Goal: Task Accomplishment & Management: Complete application form

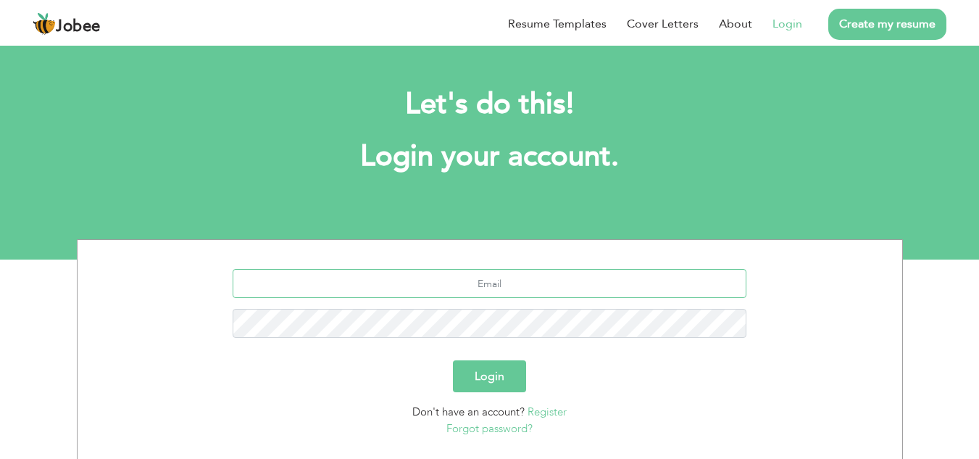
click at [491, 290] on input "text" at bounding box center [490, 283] width 514 height 29
type input "z"
click at [761, 100] on h2 "Let's do this!" at bounding box center [490, 104] width 782 height 38
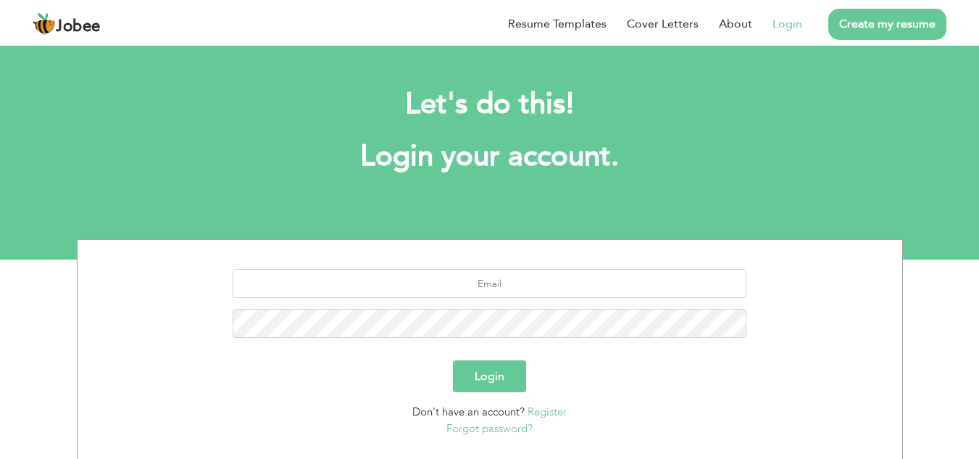
click at [761, 147] on h1 "Login your account." at bounding box center [490, 157] width 782 height 38
click at [790, 28] on link "Login" at bounding box center [787, 23] width 30 height 17
click at [527, 281] on input "text" at bounding box center [490, 283] width 514 height 29
type input "m"
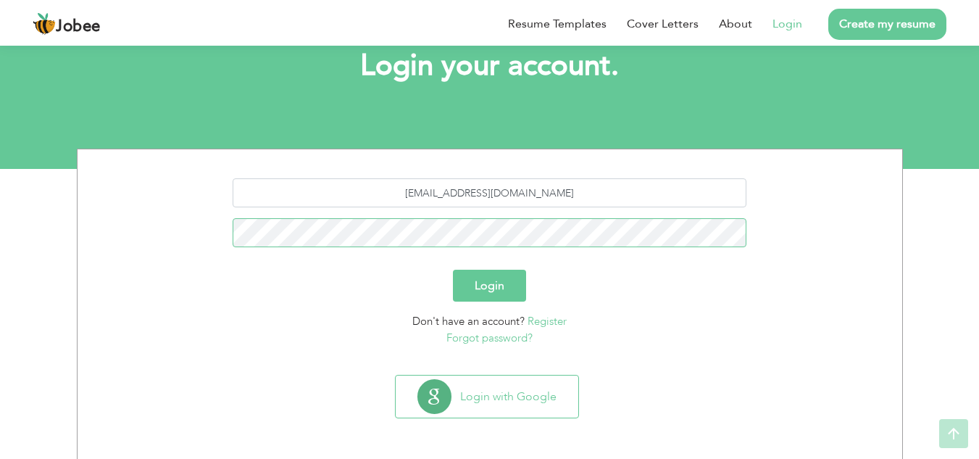
scroll to position [91, 0]
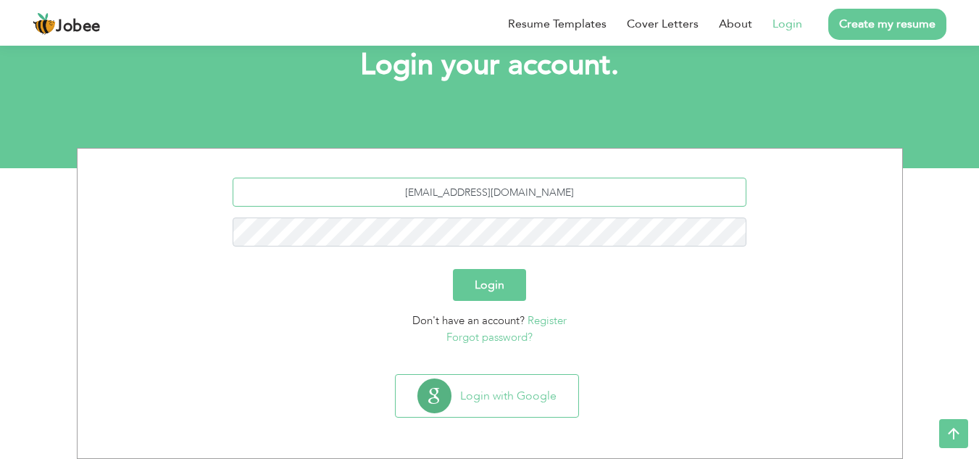
click at [569, 187] on input "zainab3devsinn@gmail.com" at bounding box center [490, 191] width 514 height 29
type input "z"
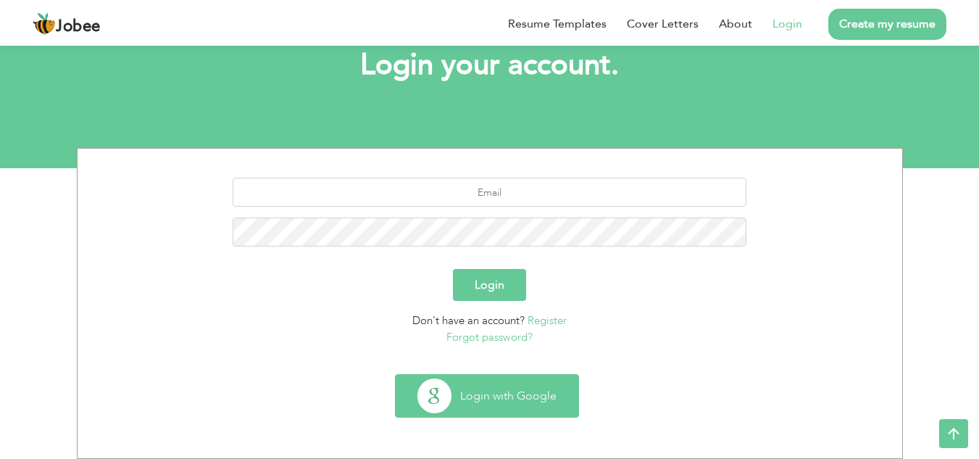
click at [499, 402] on button "Login with Google" at bounding box center [486, 395] width 183 height 42
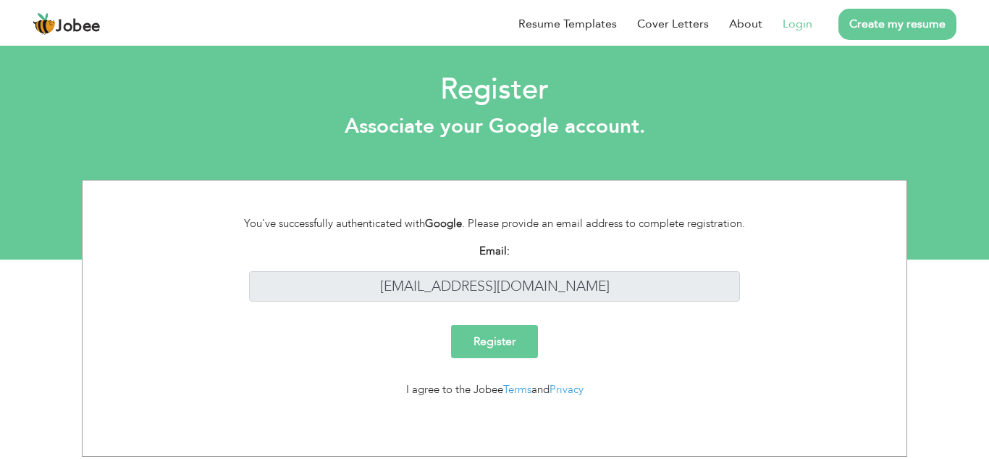
click at [509, 343] on input "Register" at bounding box center [494, 340] width 87 height 33
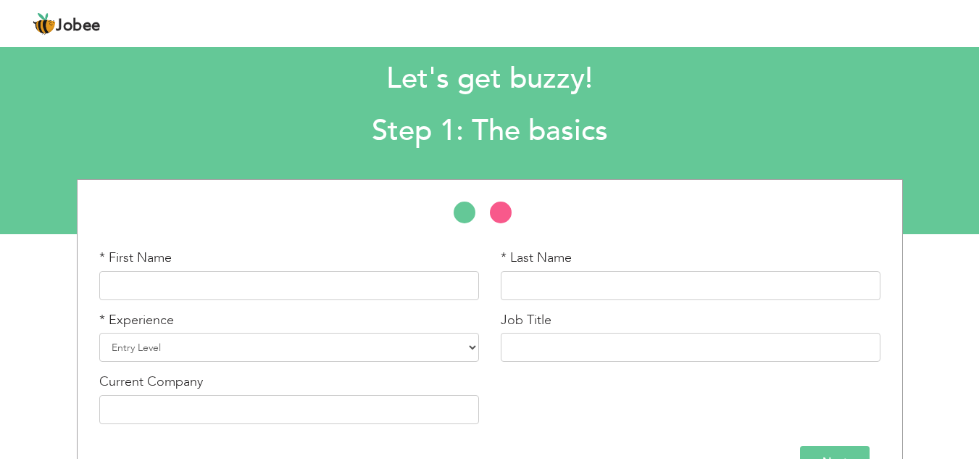
scroll to position [67, 0]
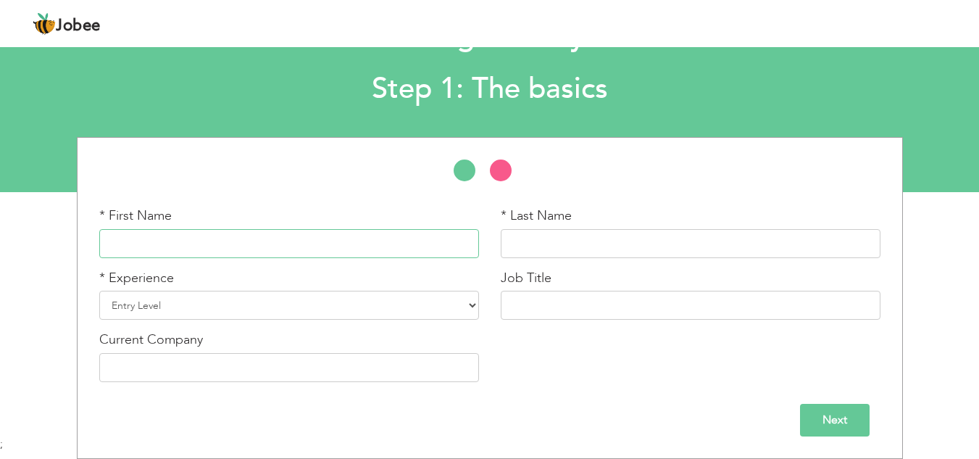
click at [370, 248] on input "text" at bounding box center [289, 243] width 380 height 29
type input "Zainab"
click at [553, 248] on input "text" at bounding box center [691, 243] width 380 height 29
type input "Batool"
click at [353, 298] on select "Entry Level Less than 1 Year 1 Year 2 Years 3 Years 4 Years 5 Years 6 Years 7 Y…" at bounding box center [289, 304] width 380 height 29
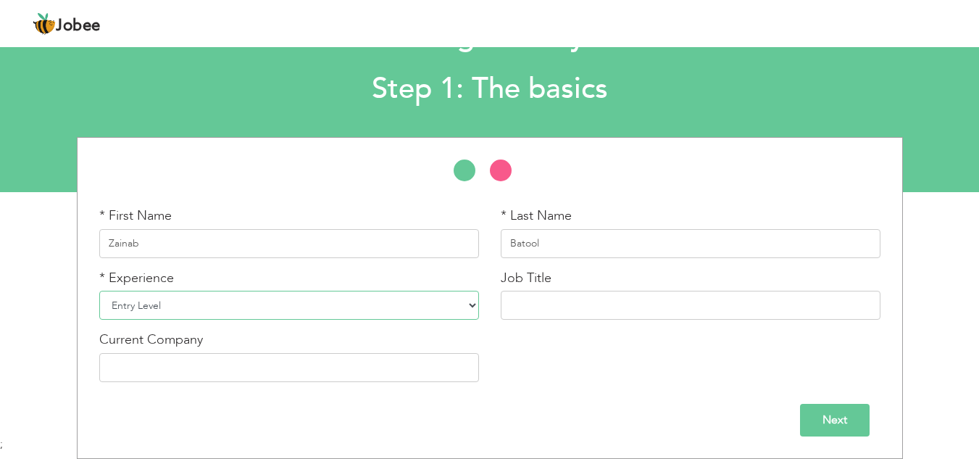
select select "2"
click at [99, 290] on select "Entry Level Less than 1 Year 1 Year 2 Years 3 Years 4 Years 5 Years 6 Years 7 Y…" at bounding box center [289, 304] width 380 height 29
click at [532, 318] on input "text" at bounding box center [691, 304] width 380 height 29
type input "Flutter developer"
click at [372, 361] on input "text" at bounding box center [289, 367] width 380 height 29
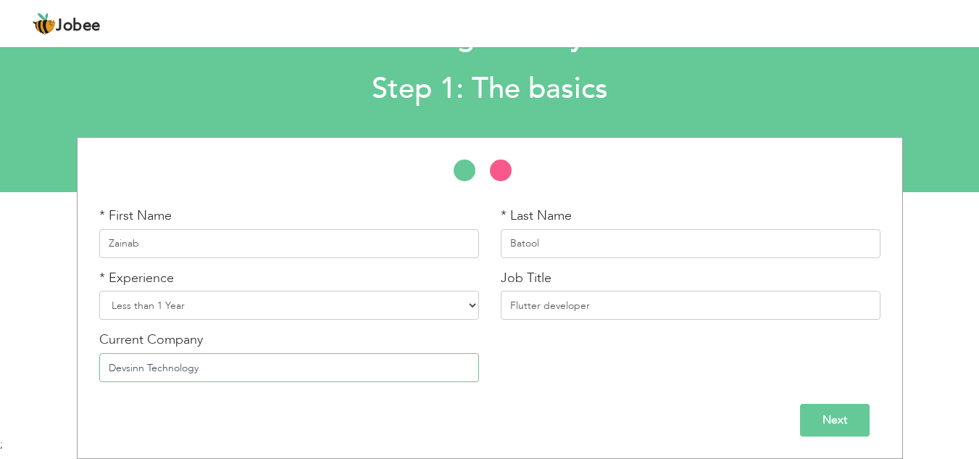
type input "Devsinn Technology"
click at [503, 173] on li at bounding box center [508, 173] width 36 height 29
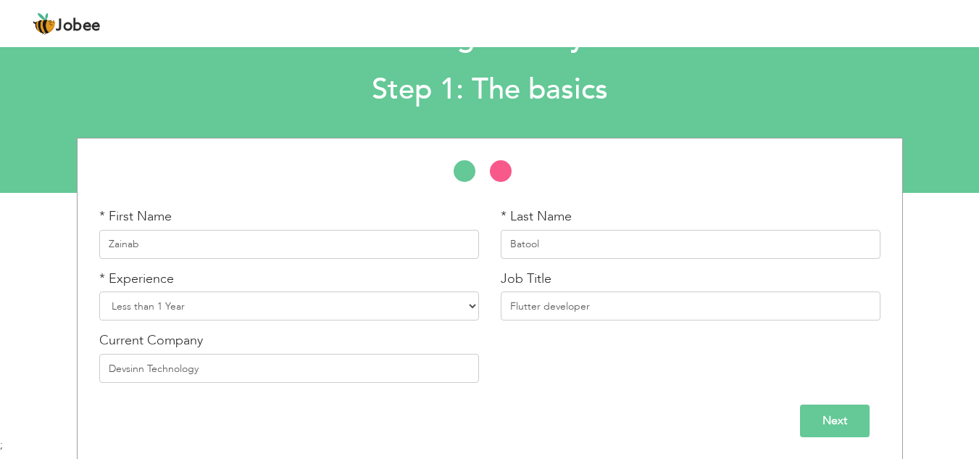
click at [823, 419] on input "Next" at bounding box center [835, 420] width 70 height 33
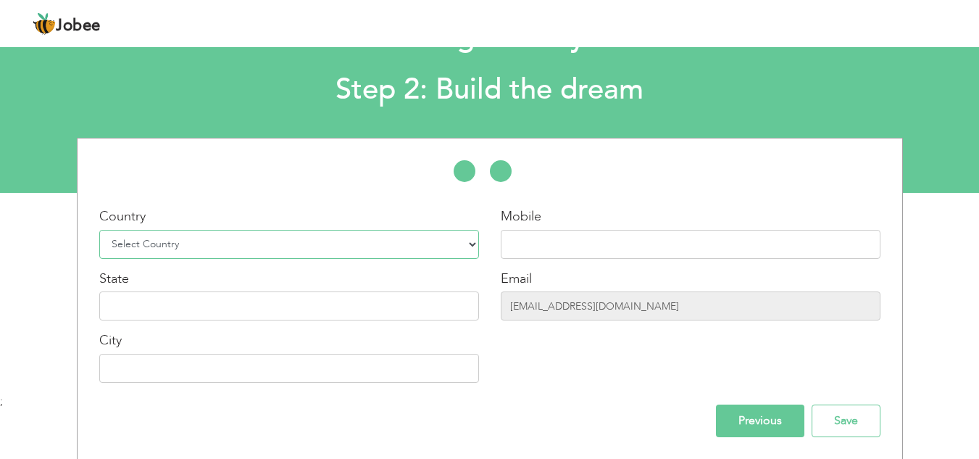
click at [359, 237] on select "Select Country Afghanistan Albania Algeria American Samoa Andorra Angola Anguil…" at bounding box center [289, 244] width 380 height 29
select select "166"
click at [99, 230] on select "Select Country Afghanistan Albania Algeria American Samoa Andorra Angola Anguil…" at bounding box center [289, 244] width 380 height 29
click at [548, 245] on input "text" at bounding box center [691, 244] width 380 height 29
type input "03344261127"
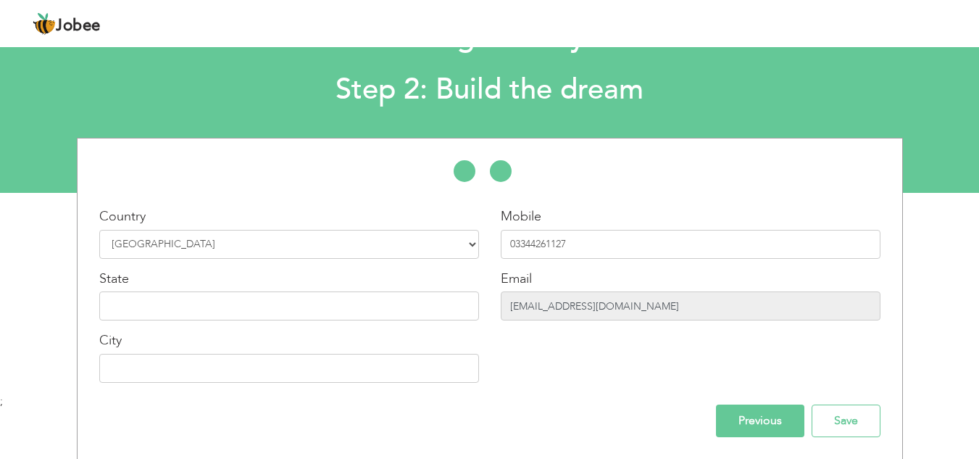
click at [577, 311] on input "zainab3devsinn@gmail.com" at bounding box center [691, 305] width 380 height 29
click at [398, 305] on input "text" at bounding box center [289, 305] width 380 height 29
click at [351, 370] on input "text" at bounding box center [289, 367] width 380 height 29
type input "Lahore"
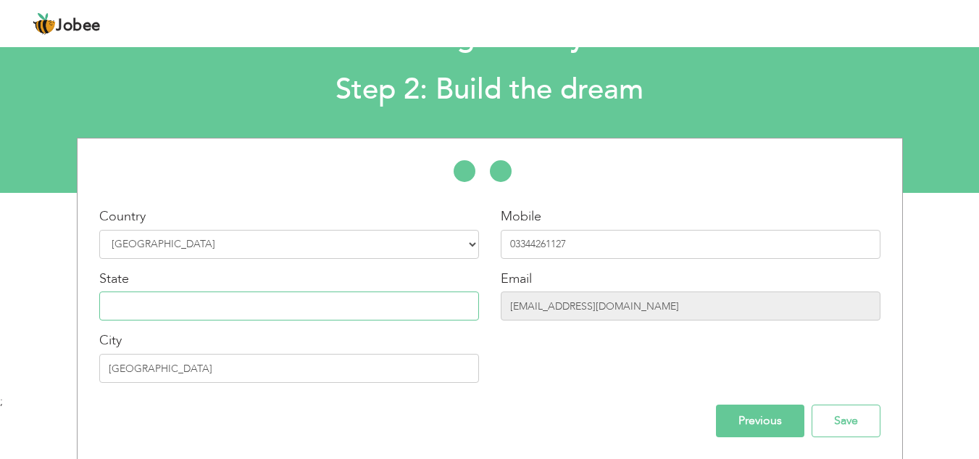
click at [340, 310] on input "text" at bounding box center [289, 305] width 380 height 29
click at [212, 306] on input "text" at bounding box center [289, 305] width 380 height 29
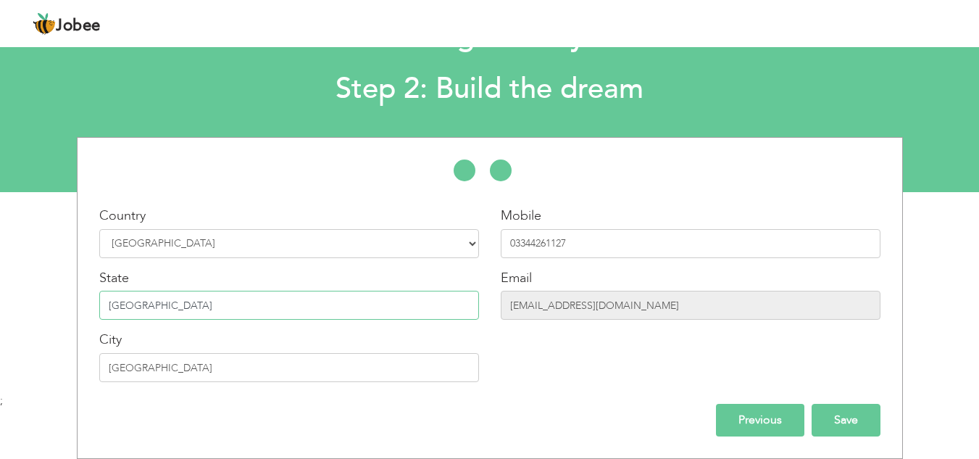
type input "Punjab"
click at [853, 416] on input "Save" at bounding box center [845, 419] width 69 height 33
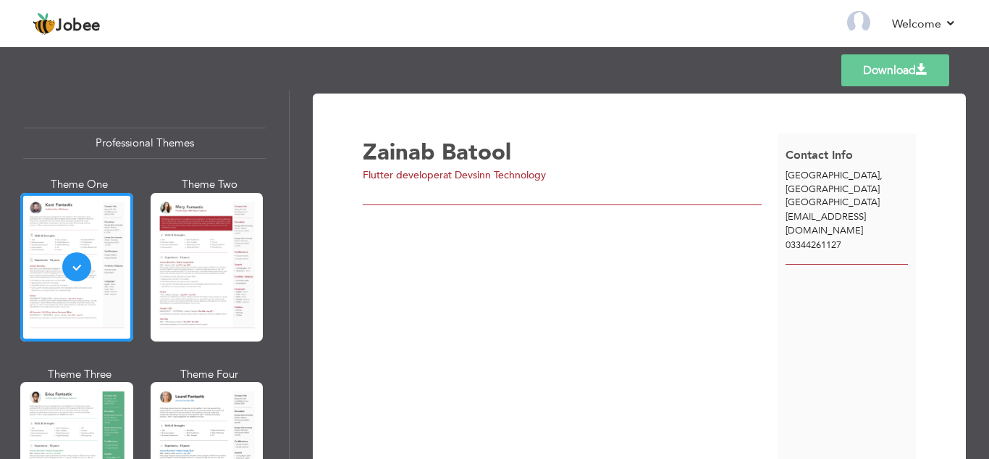
scroll to position [1, 0]
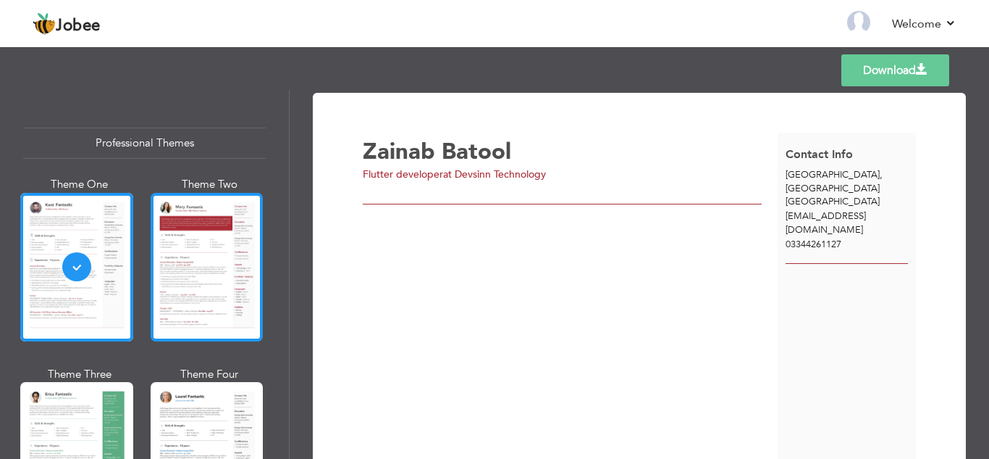
click at [200, 270] on div at bounding box center [207, 267] width 113 height 148
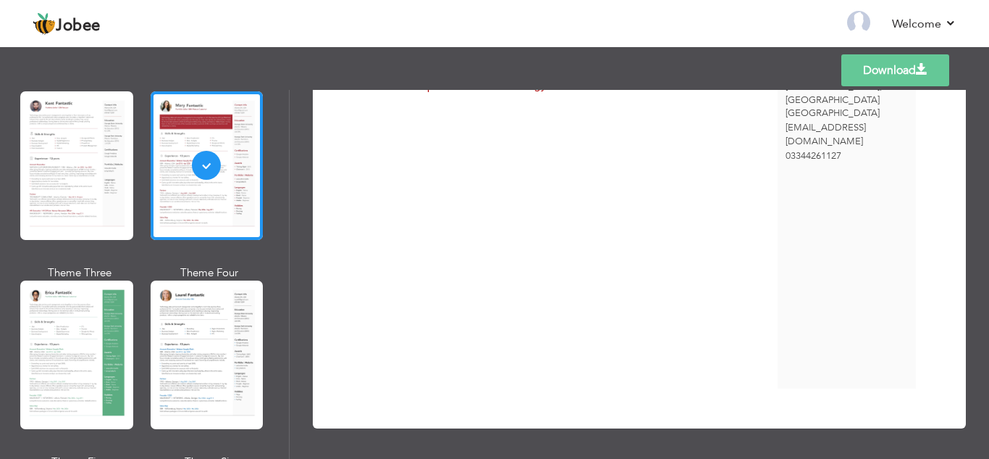
scroll to position [109, 0]
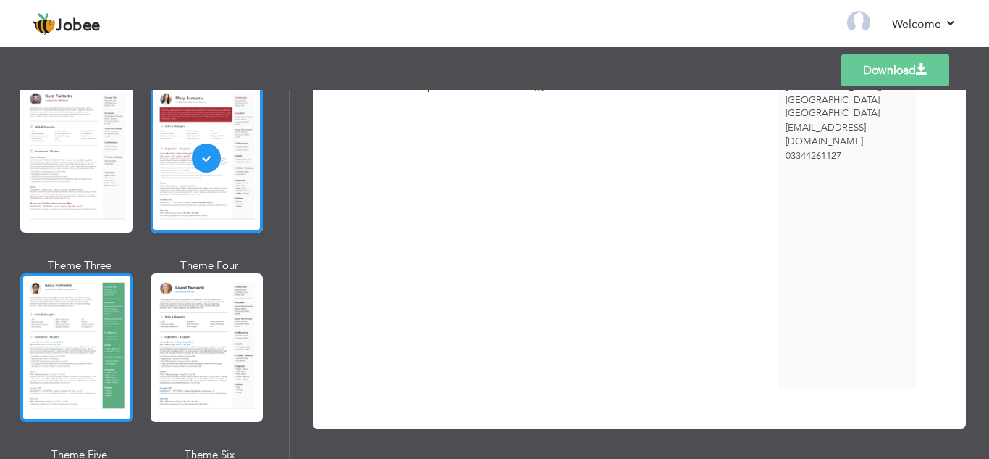
click at [75, 310] on div at bounding box center [76, 347] width 113 height 148
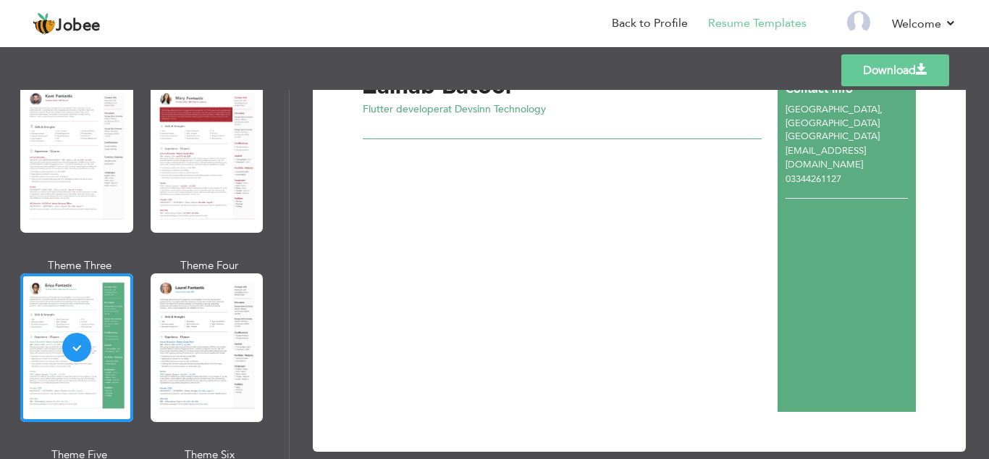
scroll to position [0, 0]
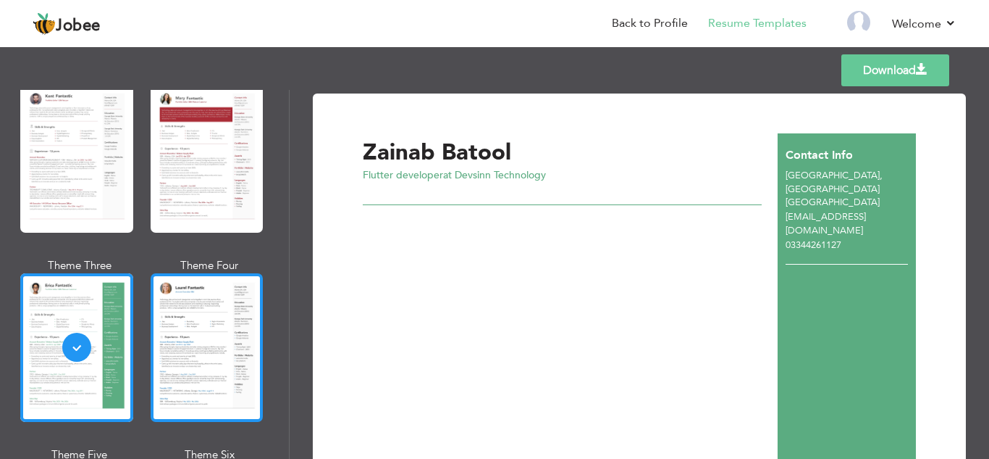
click at [171, 332] on div at bounding box center [207, 347] width 113 height 148
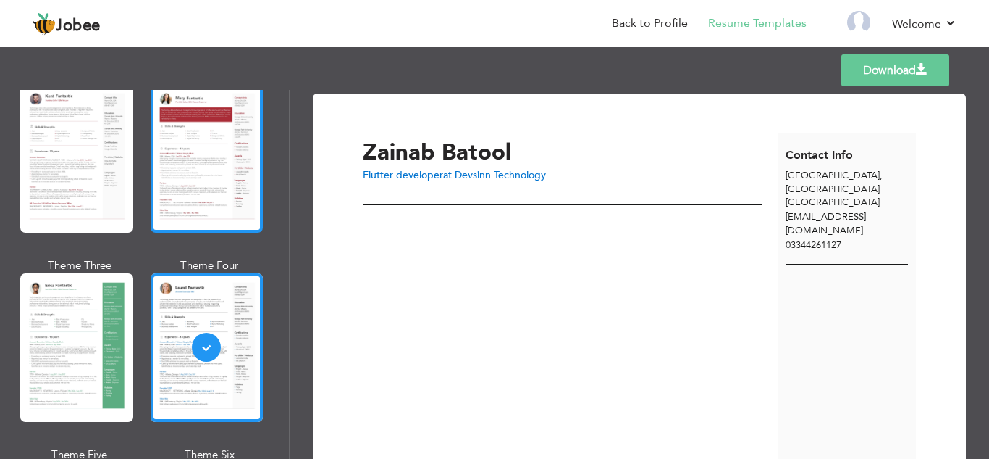
click at [177, 203] on div at bounding box center [207, 158] width 113 height 148
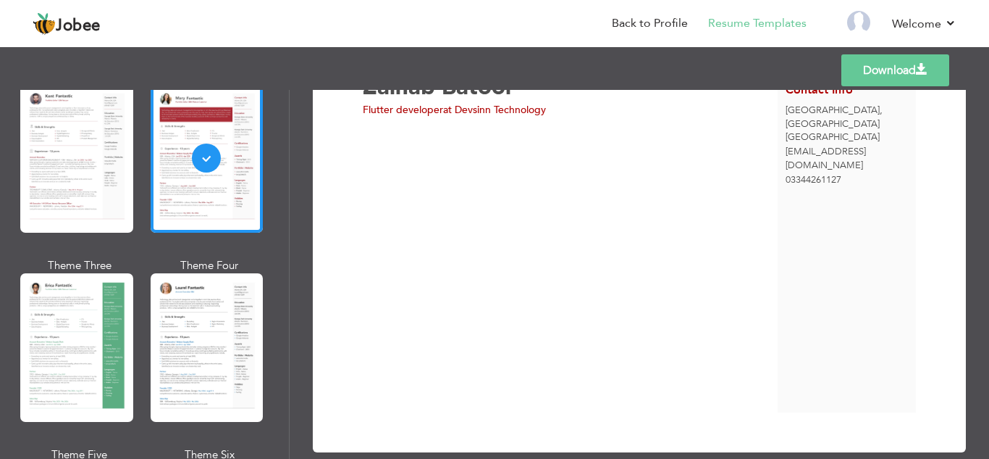
scroll to position [66, 0]
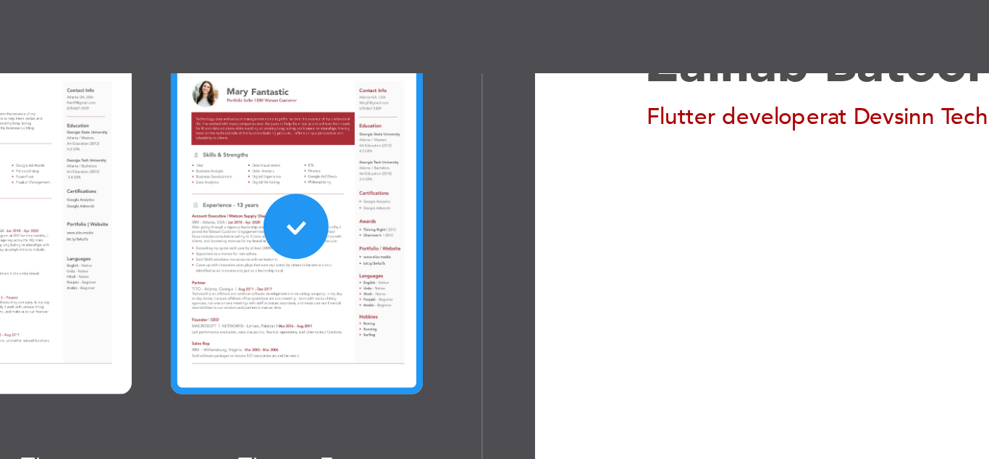
click at [139, 147] on div "Theme One Theme Two Theme Three Theme Four" at bounding box center [144, 351] width 243 height 567
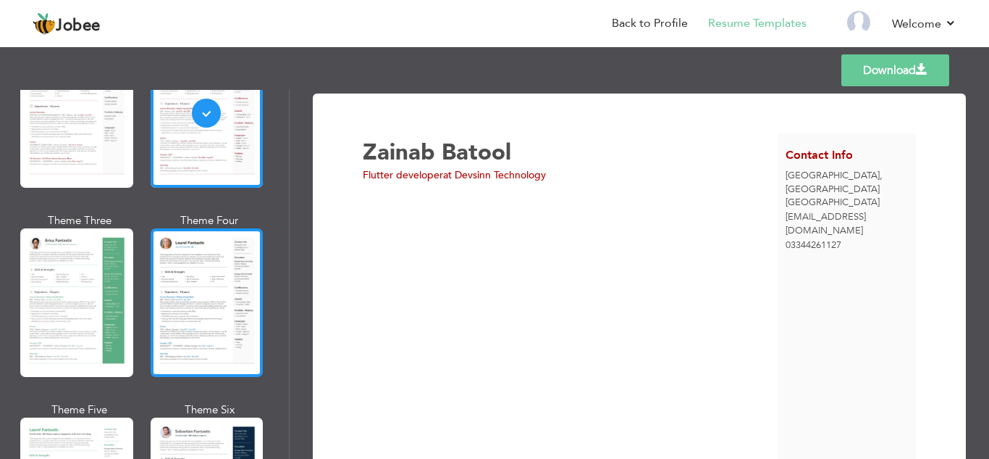
scroll to position [0, 0]
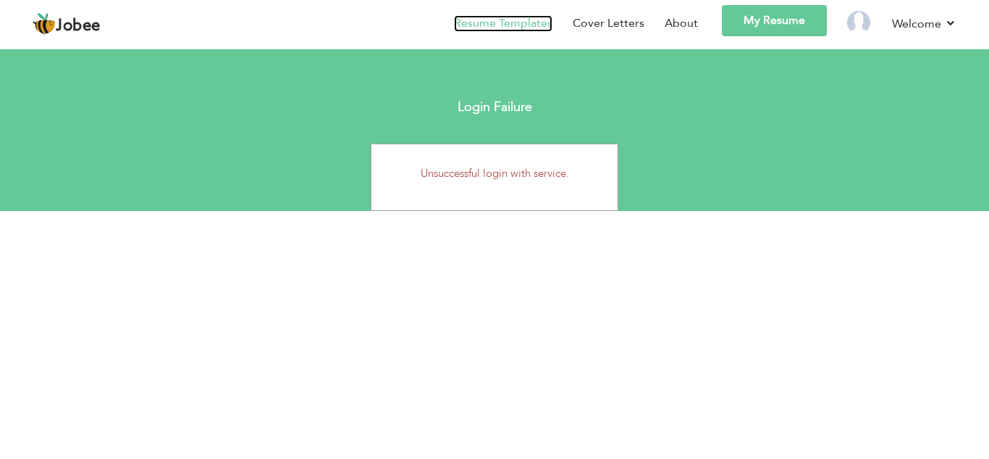
click at [537, 28] on link "Resume Templates" at bounding box center [503, 23] width 99 height 17
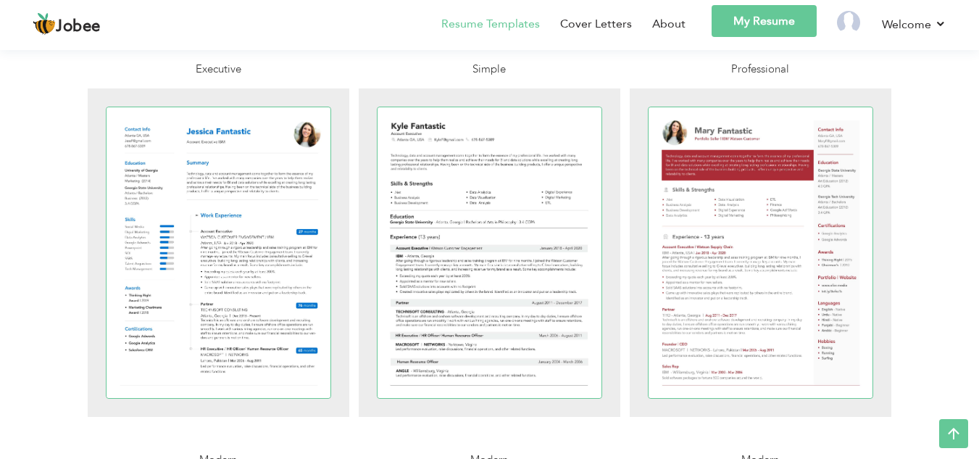
scroll to position [739, 0]
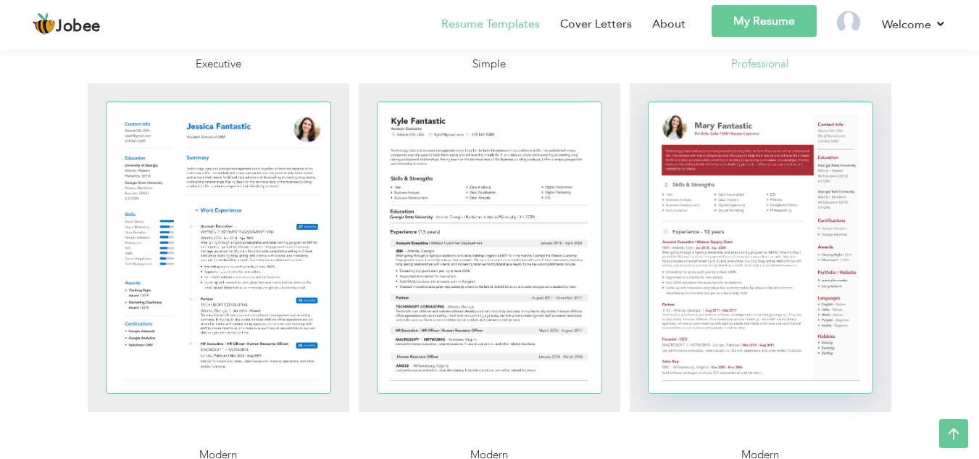
click at [732, 226] on div at bounding box center [760, 247] width 225 height 290
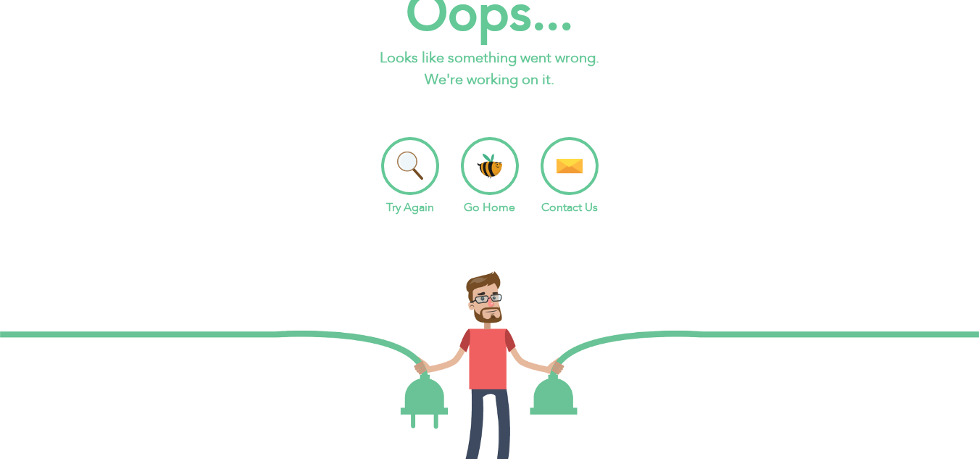
scroll to position [62, 0]
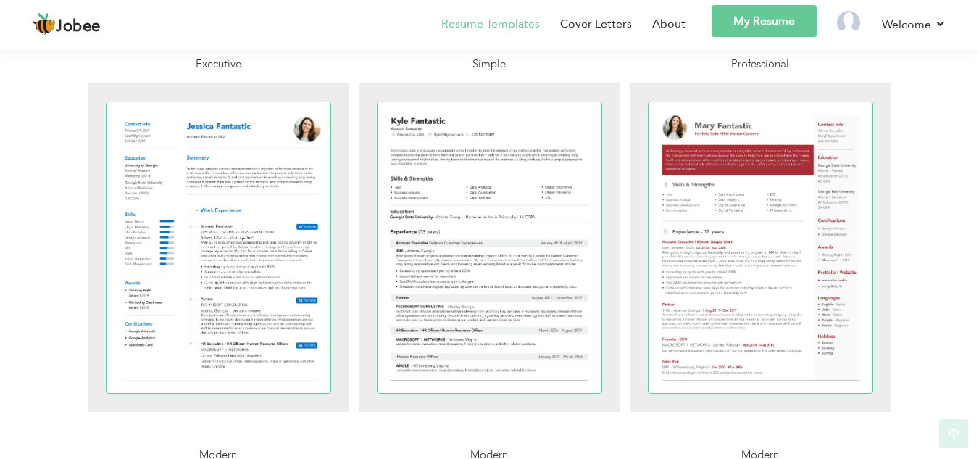
scroll to position [739, 0]
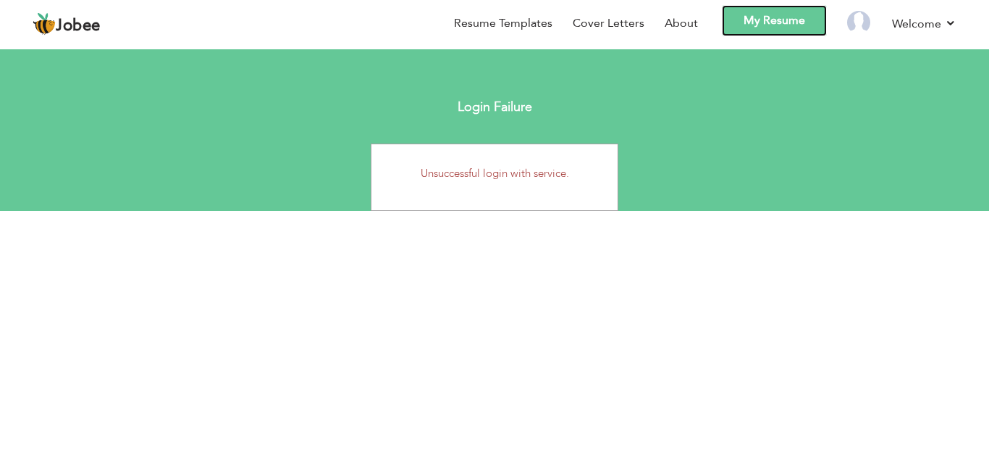
click at [767, 22] on link "My Resume" at bounding box center [774, 20] width 105 height 31
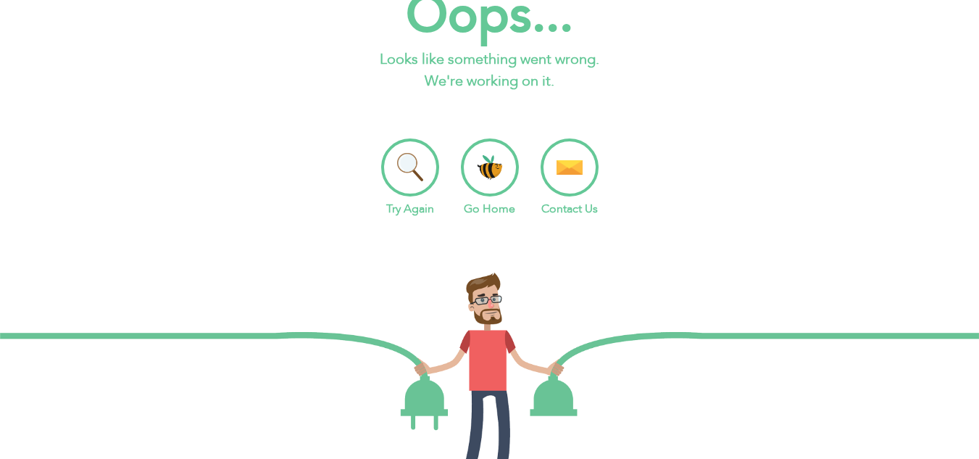
scroll to position [62, 0]
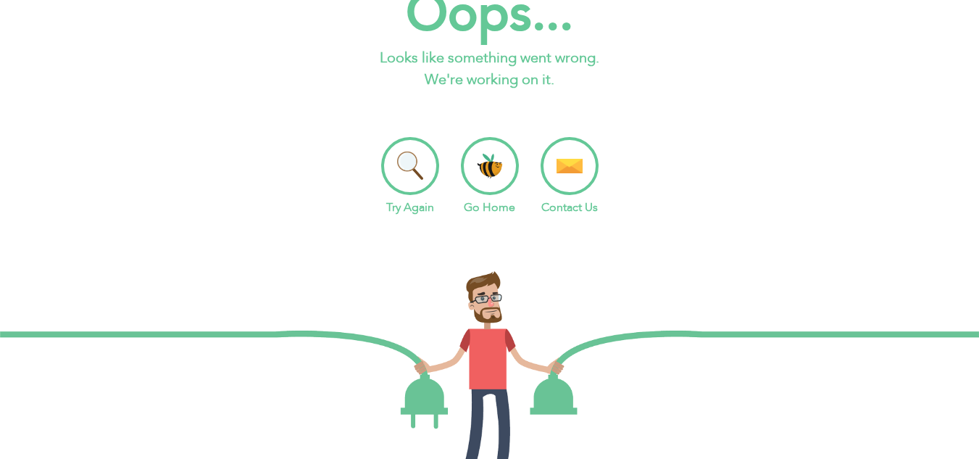
click at [487, 167] on li "Go Home" at bounding box center [490, 176] width 58 height 79
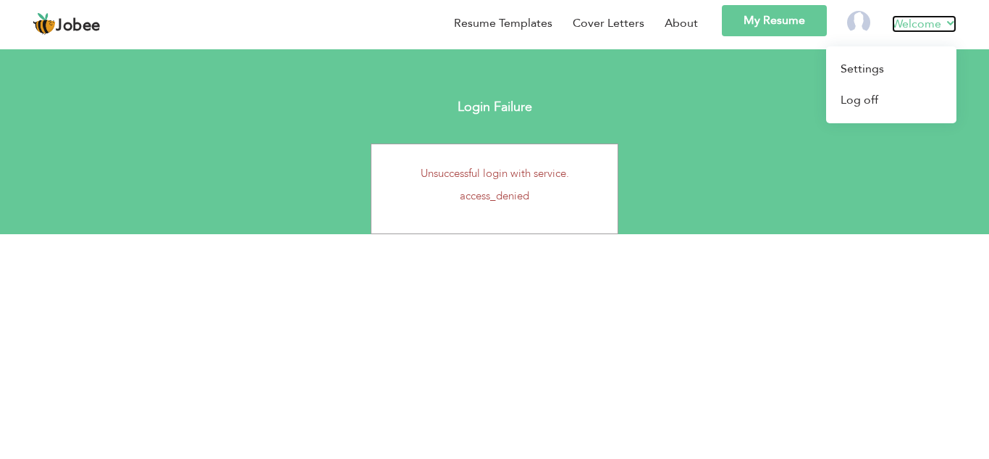
click at [916, 22] on link "Welcome" at bounding box center [924, 23] width 64 height 17
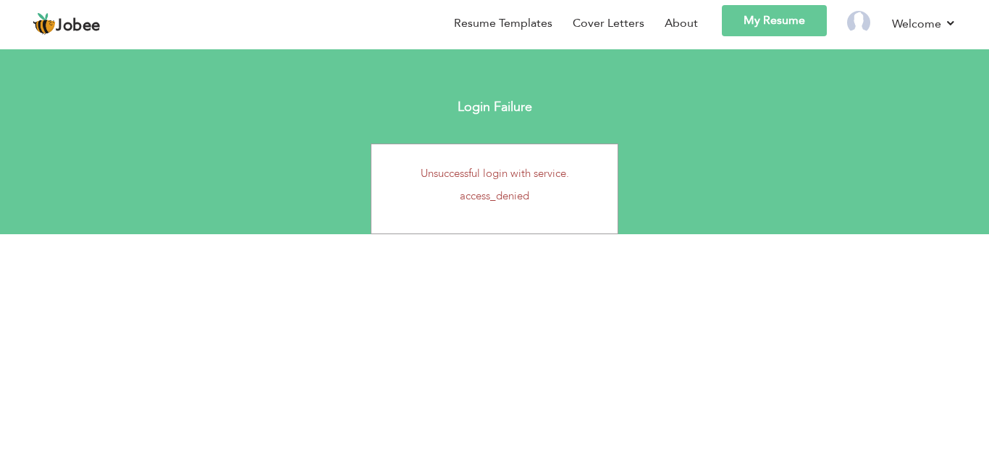
click at [661, 65] on section "Login Failure Unsuccessful login with service. access_denied" at bounding box center [494, 138] width 989 height 192
click at [516, 167] on p "Unsuccessful login with service." at bounding box center [494, 173] width 225 height 15
click at [513, 115] on div "Login Failure" at bounding box center [495, 107] width 742 height 29
click at [599, 20] on link "Cover Letters" at bounding box center [609, 23] width 72 height 17
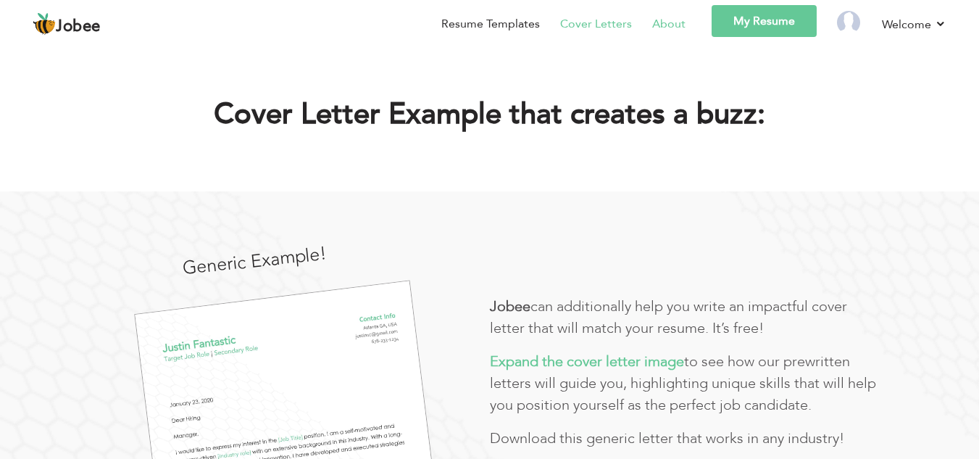
click at [659, 25] on link "About" at bounding box center [668, 23] width 33 height 17
click at [863, 104] on link "Log off" at bounding box center [881, 102] width 130 height 32
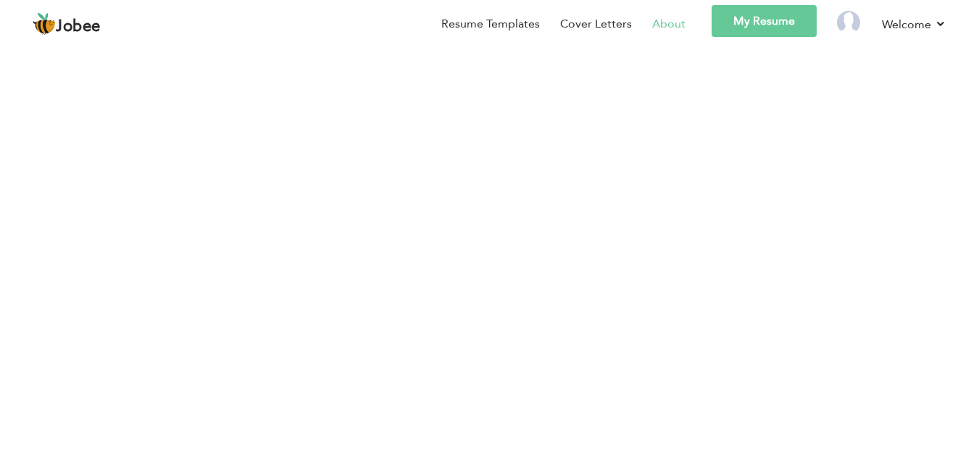
click at [755, 15] on link "My Resume" at bounding box center [763, 21] width 105 height 32
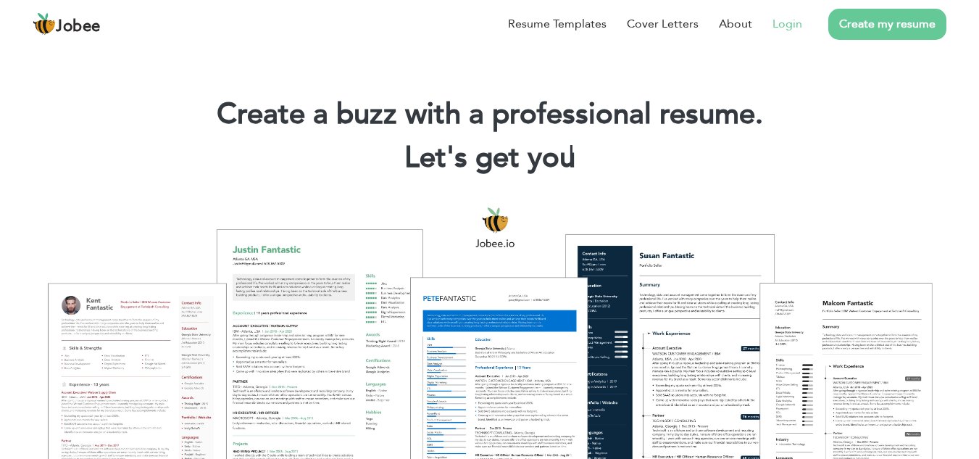
click at [797, 22] on link "Login" at bounding box center [787, 23] width 30 height 17
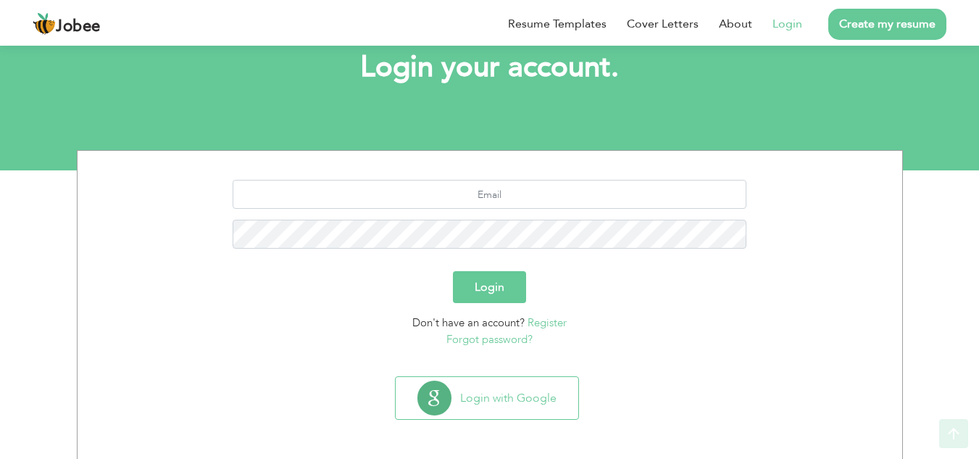
scroll to position [91, 0]
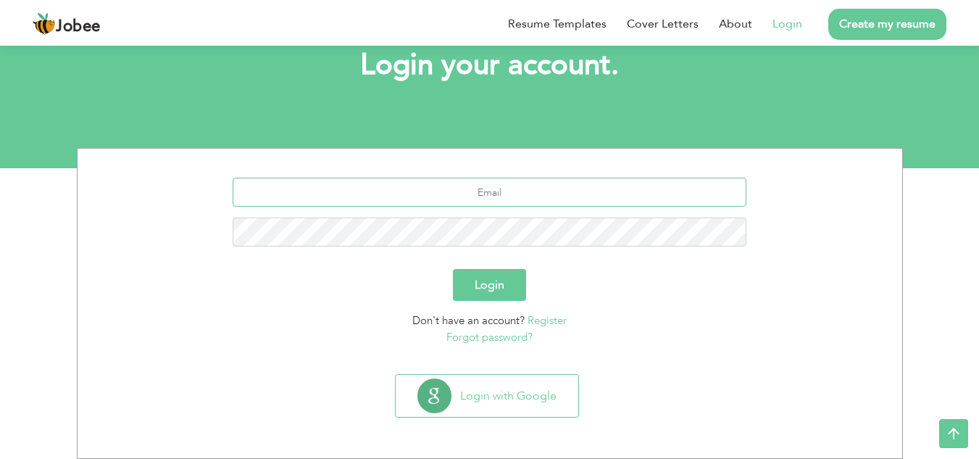
click at [504, 198] on input "text" at bounding box center [490, 191] width 514 height 29
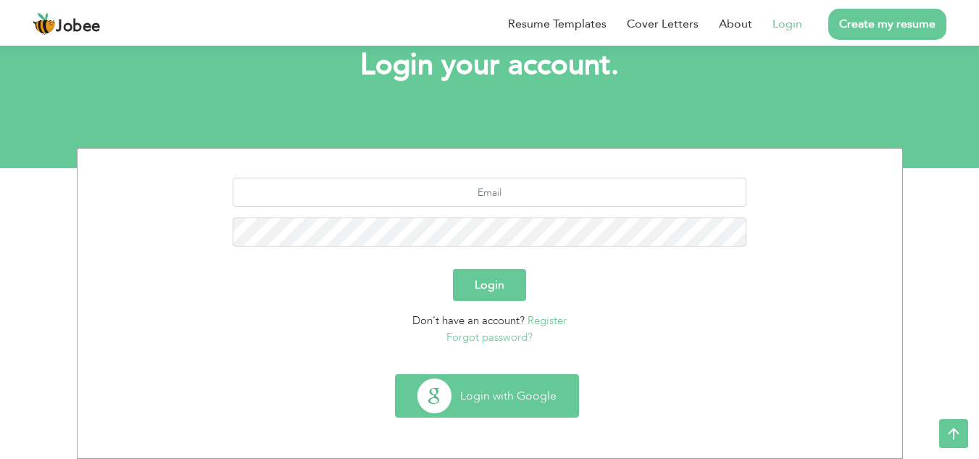
click at [491, 396] on button "Login with Google" at bounding box center [486, 395] width 183 height 42
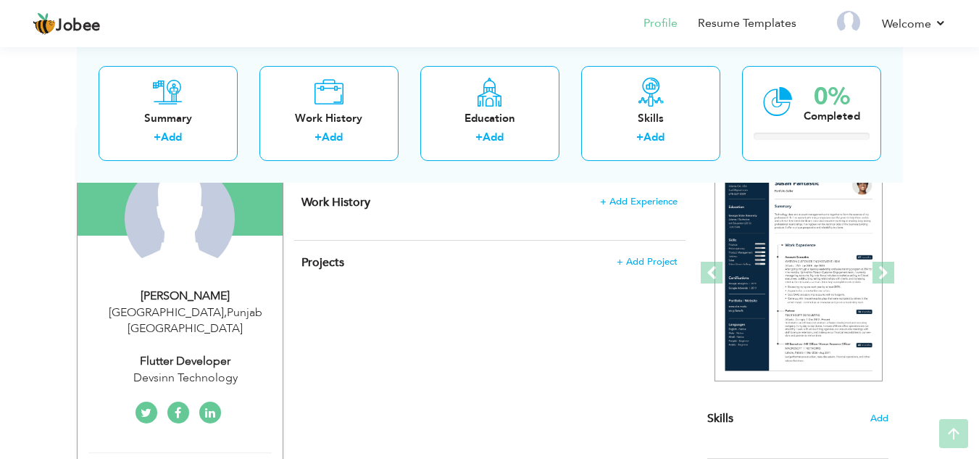
scroll to position [148, 0]
click at [888, 272] on span at bounding box center [883, 272] width 22 height 22
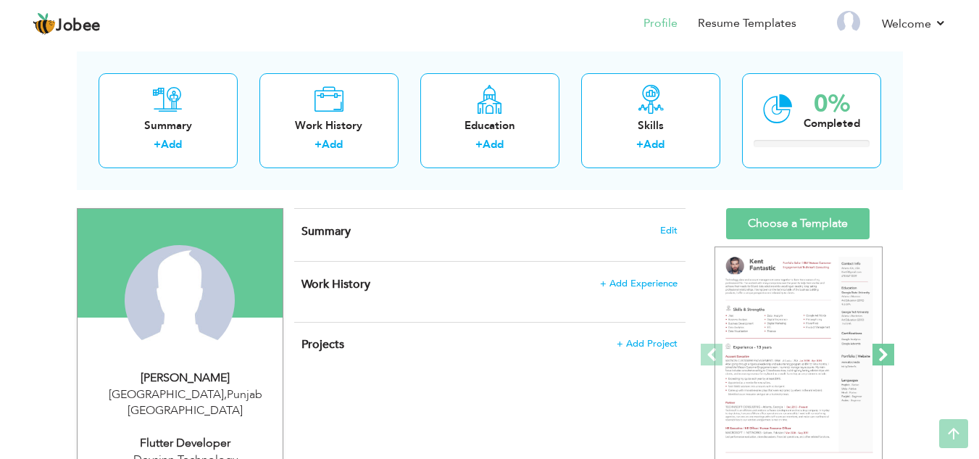
scroll to position [59, 0]
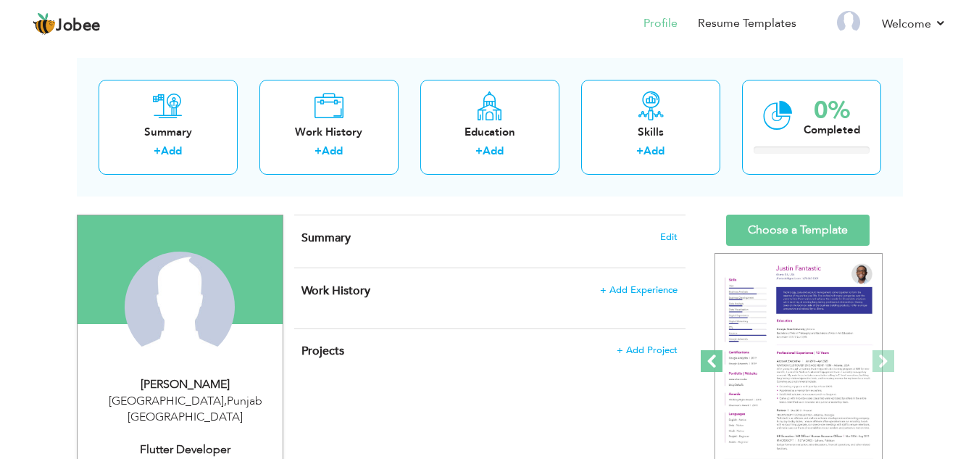
click at [718, 356] on span at bounding box center [711, 361] width 22 height 22
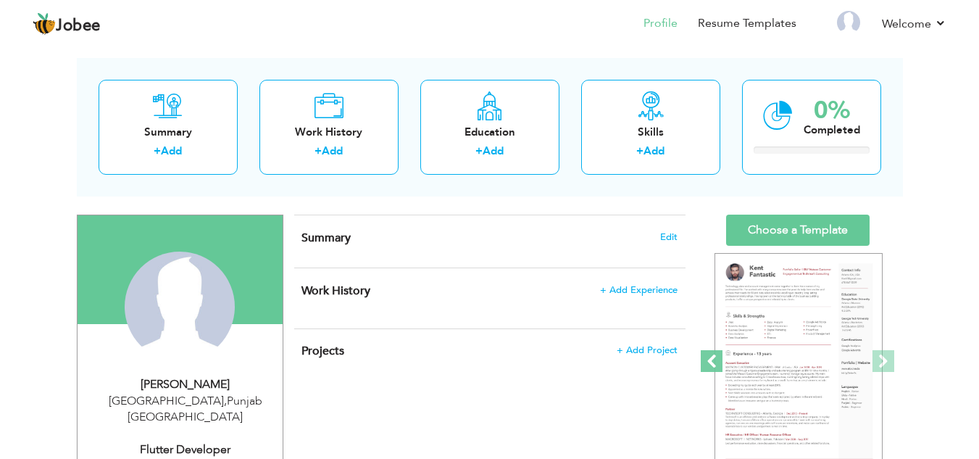
click at [718, 356] on span at bounding box center [711, 361] width 22 height 22
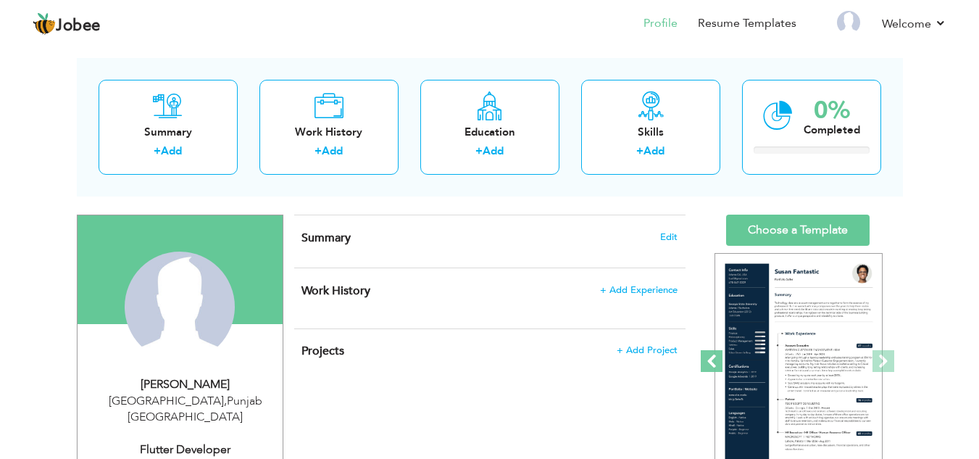
click at [718, 356] on span at bounding box center [711, 361] width 22 height 22
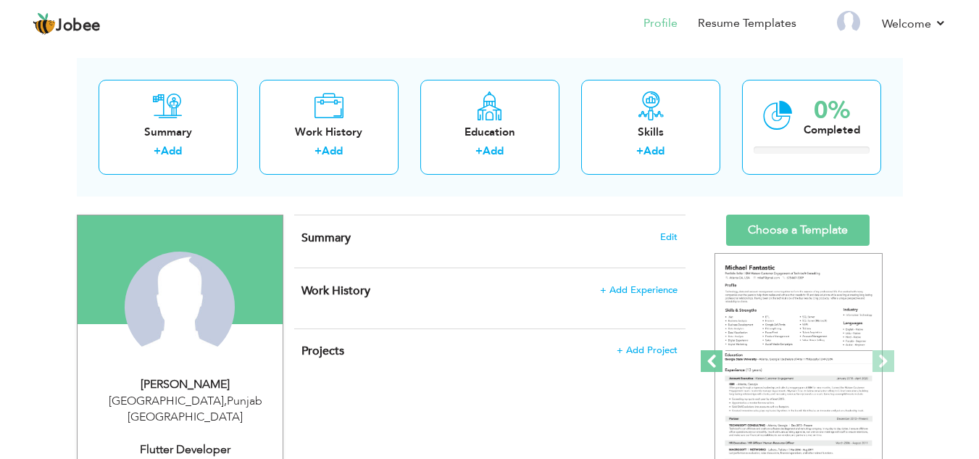
click at [718, 356] on span at bounding box center [711, 361] width 22 height 22
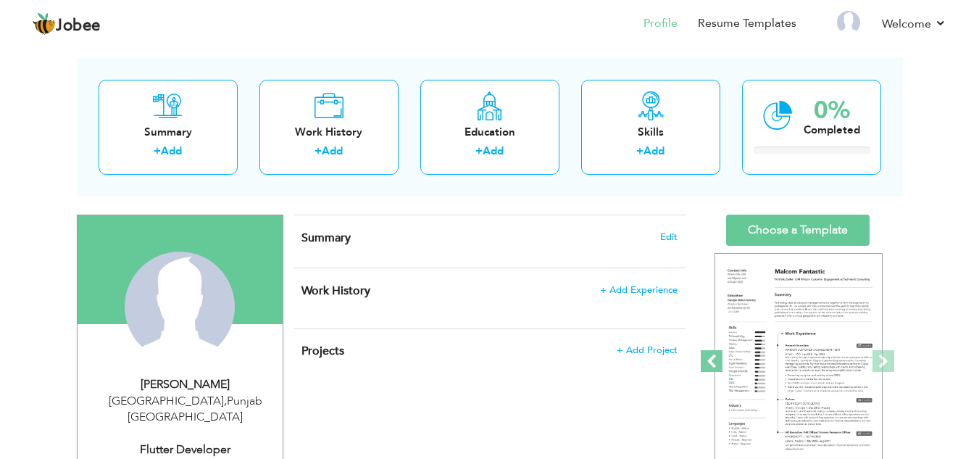
click at [718, 356] on span at bounding box center [711, 361] width 22 height 22
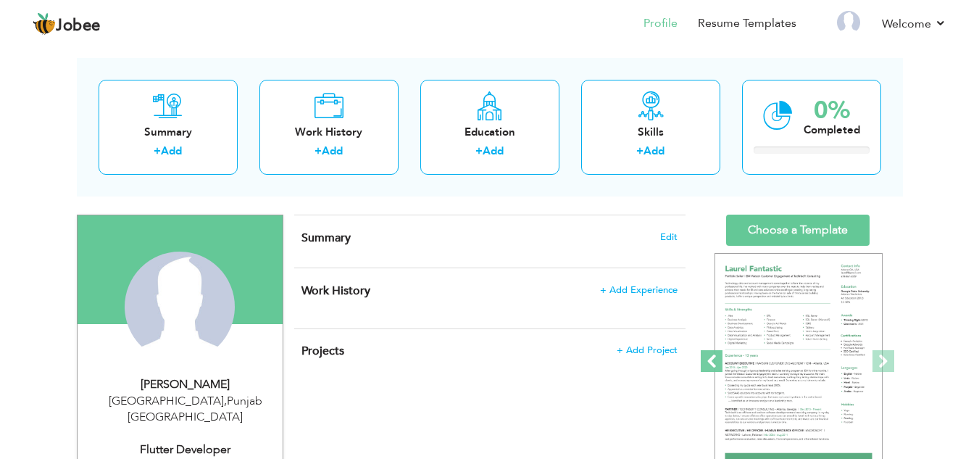
click at [718, 356] on span at bounding box center [711, 361] width 22 height 22
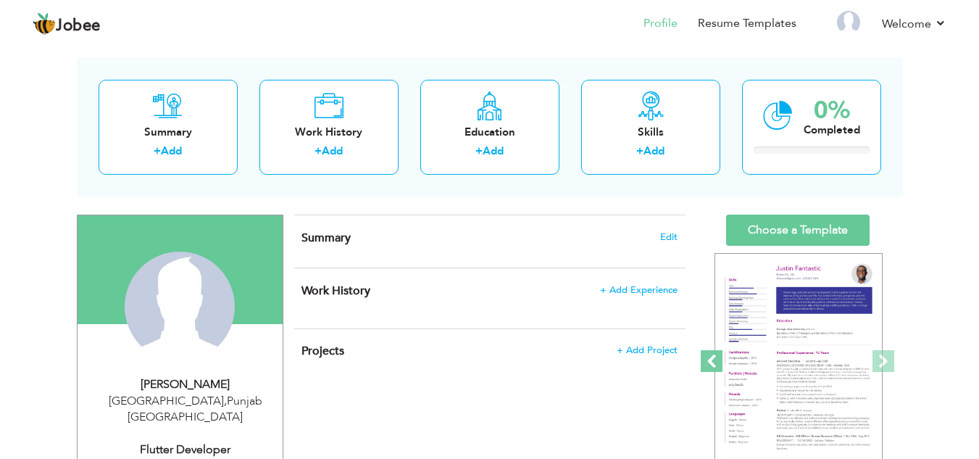
click at [718, 356] on span at bounding box center [711, 361] width 22 height 22
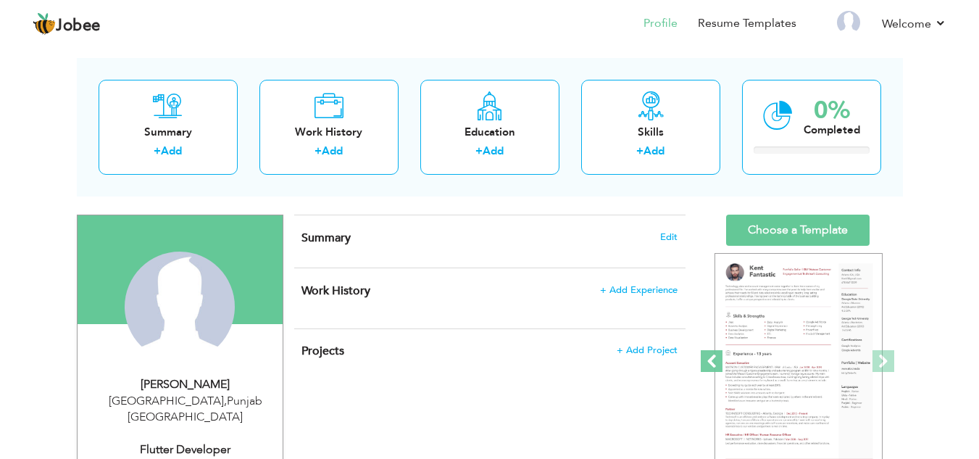
click at [718, 356] on span at bounding box center [711, 361] width 22 height 22
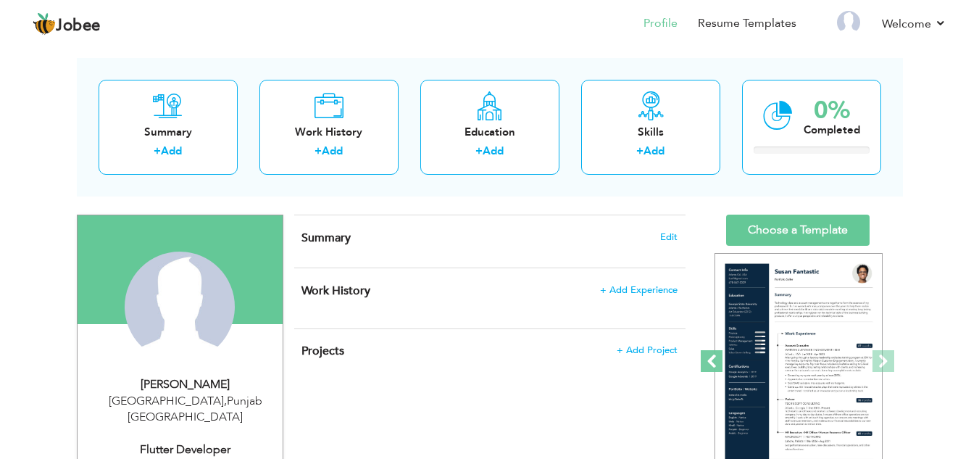
click at [718, 356] on span at bounding box center [711, 361] width 22 height 22
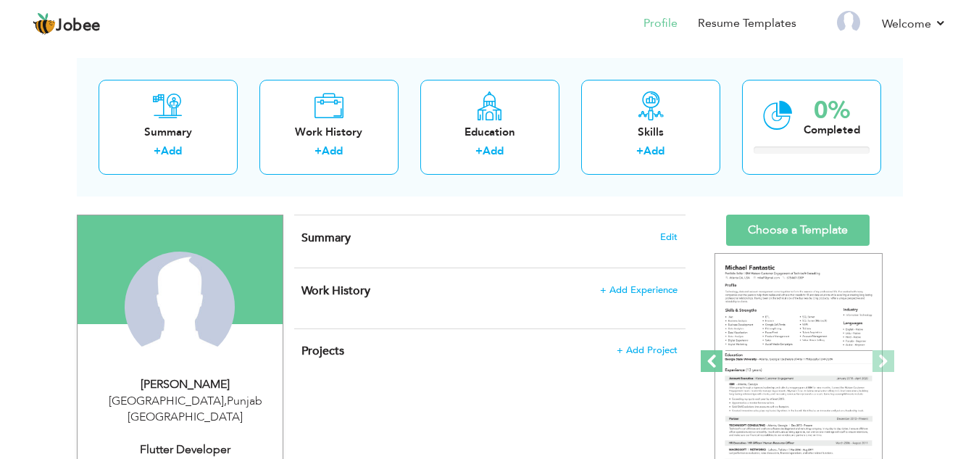
click at [718, 356] on span at bounding box center [711, 361] width 22 height 22
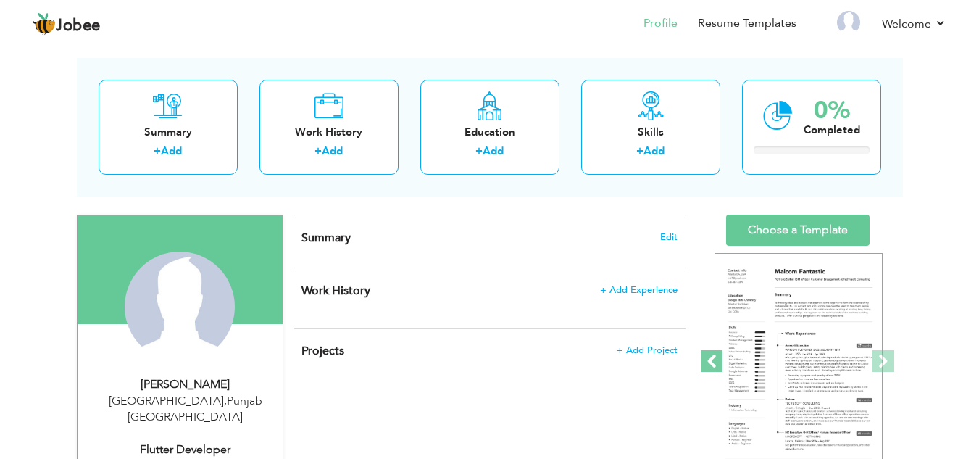
click at [718, 356] on span at bounding box center [711, 361] width 22 height 22
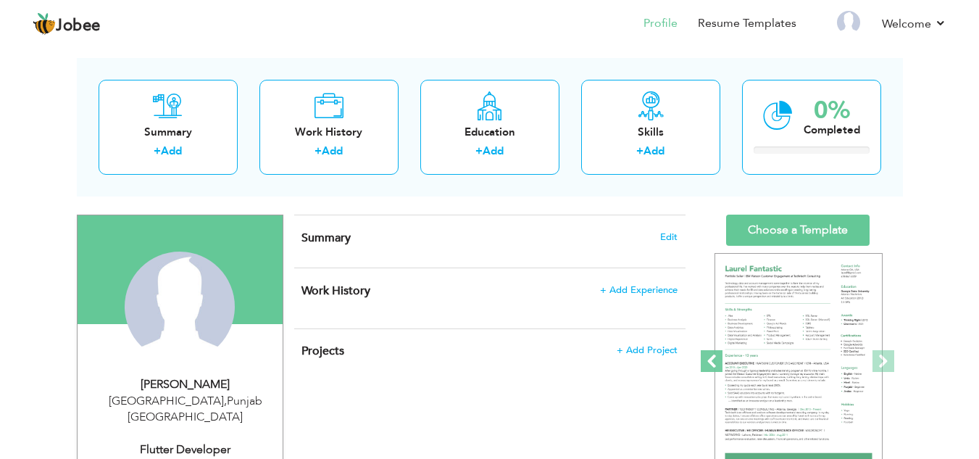
click at [718, 356] on span at bounding box center [711, 361] width 22 height 22
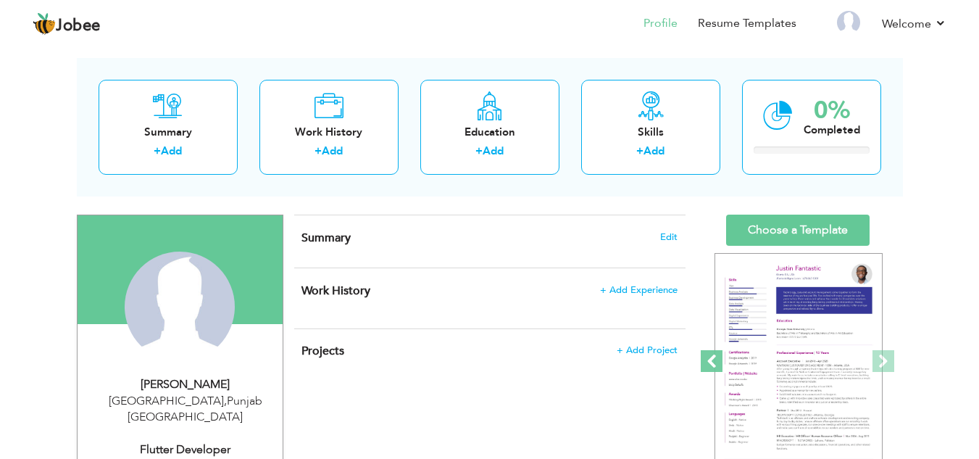
click at [718, 356] on span at bounding box center [711, 361] width 22 height 22
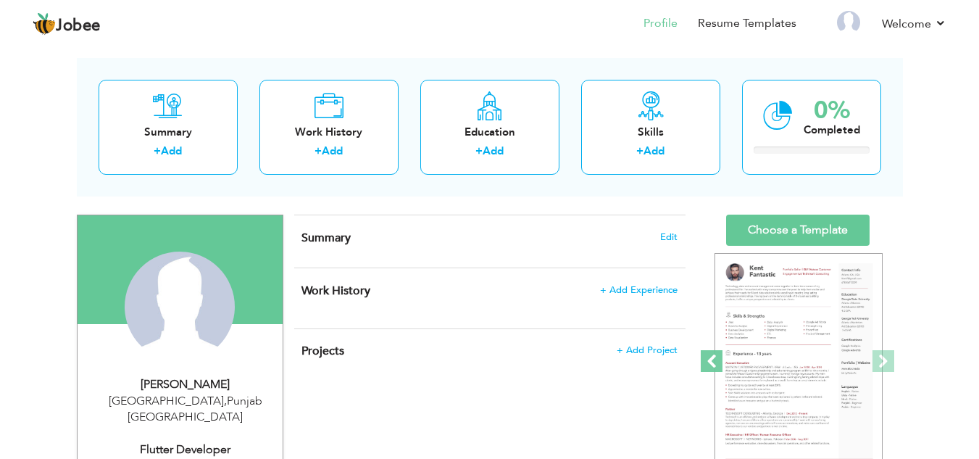
click at [718, 356] on span at bounding box center [711, 361] width 22 height 22
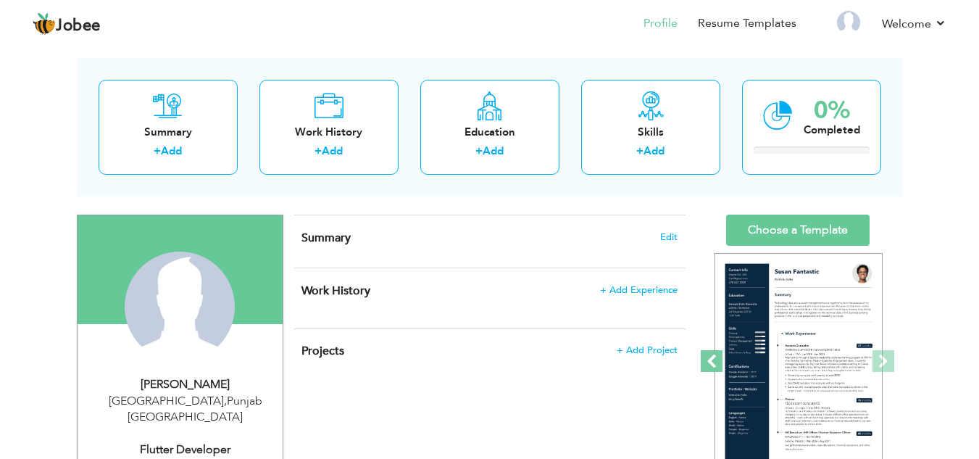
click at [718, 356] on span at bounding box center [711, 361] width 22 height 22
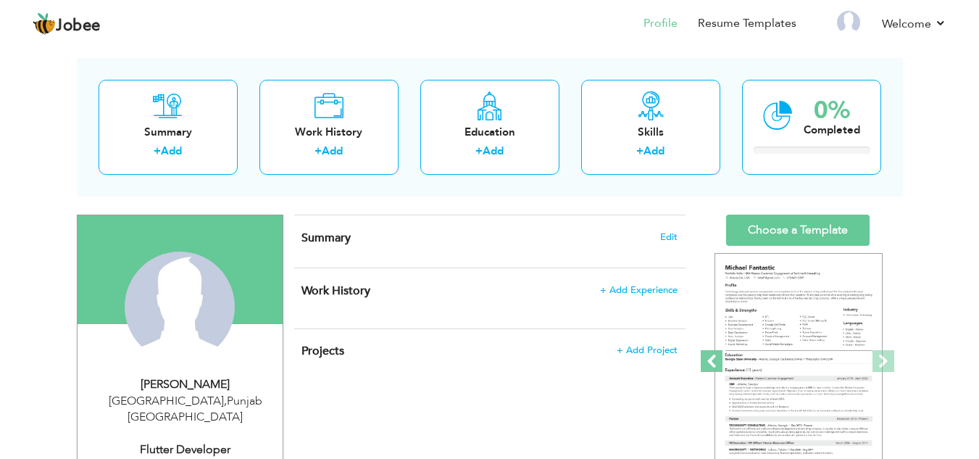
click at [718, 356] on span at bounding box center [711, 361] width 22 height 22
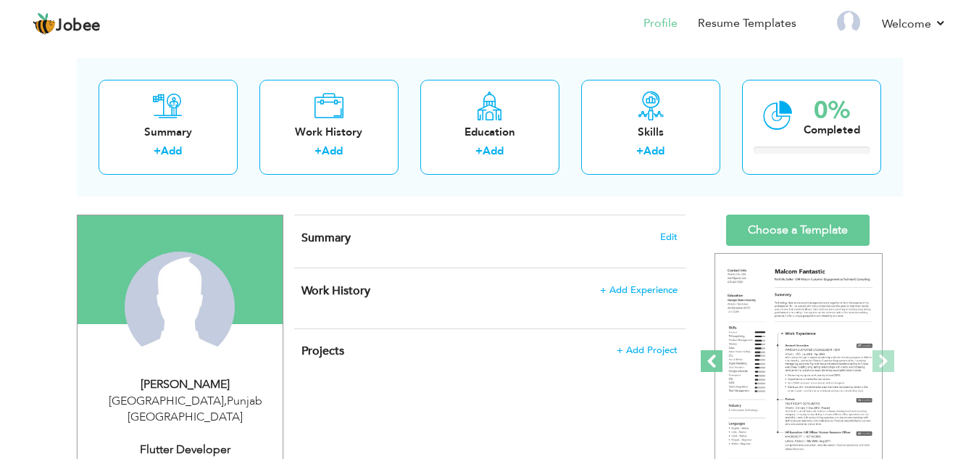
click at [718, 356] on span at bounding box center [711, 361] width 22 height 22
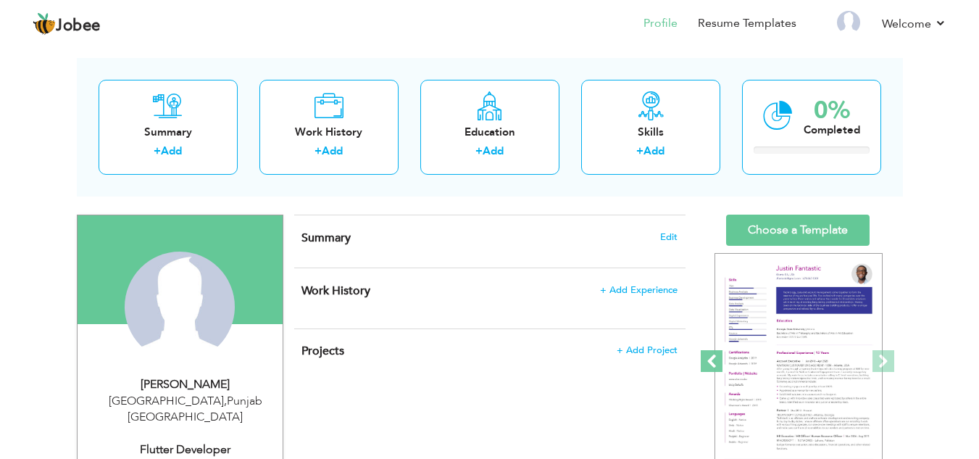
click at [718, 356] on span at bounding box center [711, 361] width 22 height 22
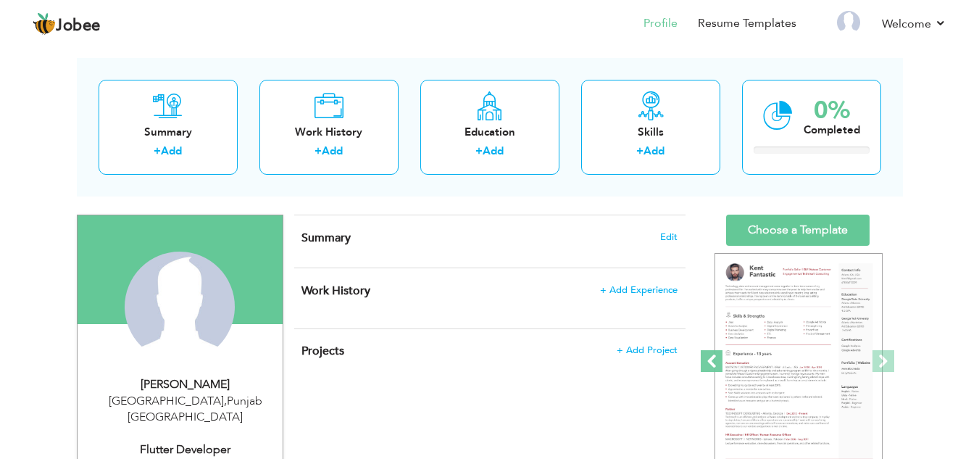
click at [718, 356] on span at bounding box center [711, 361] width 22 height 22
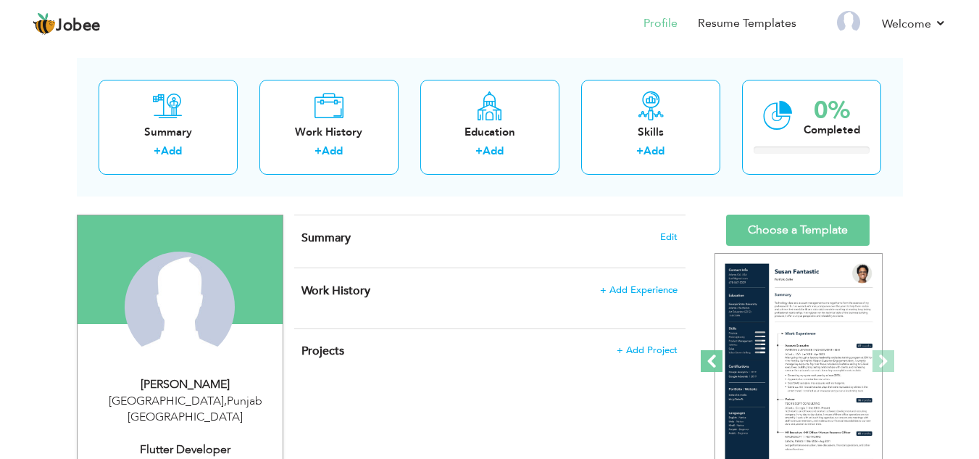
click at [718, 356] on span at bounding box center [711, 361] width 22 height 22
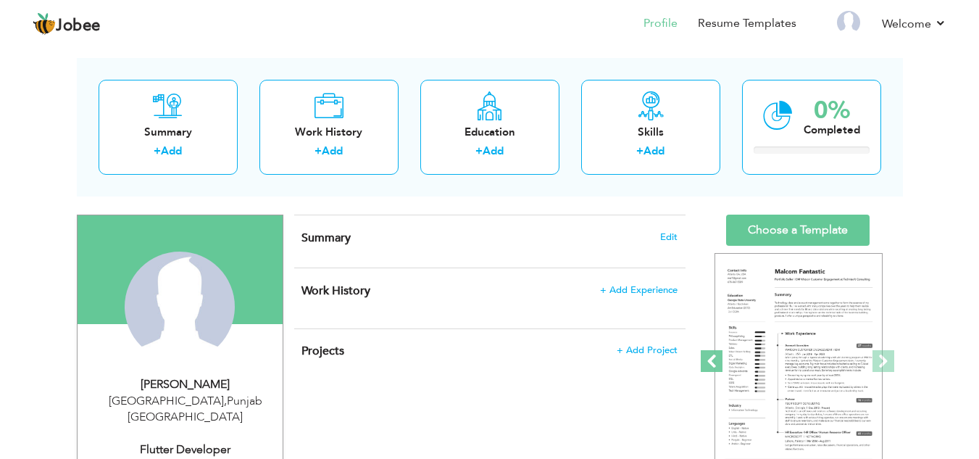
click at [718, 356] on span at bounding box center [711, 361] width 22 height 22
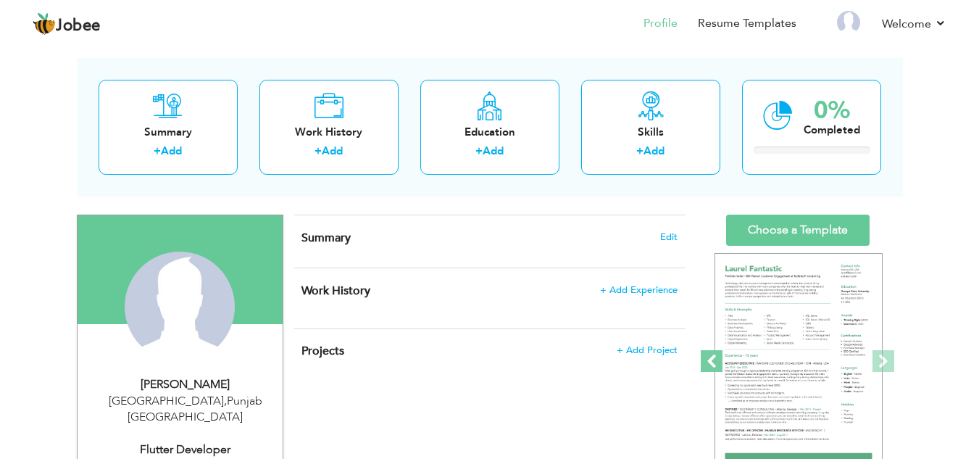
click at [718, 356] on span at bounding box center [711, 361] width 22 height 22
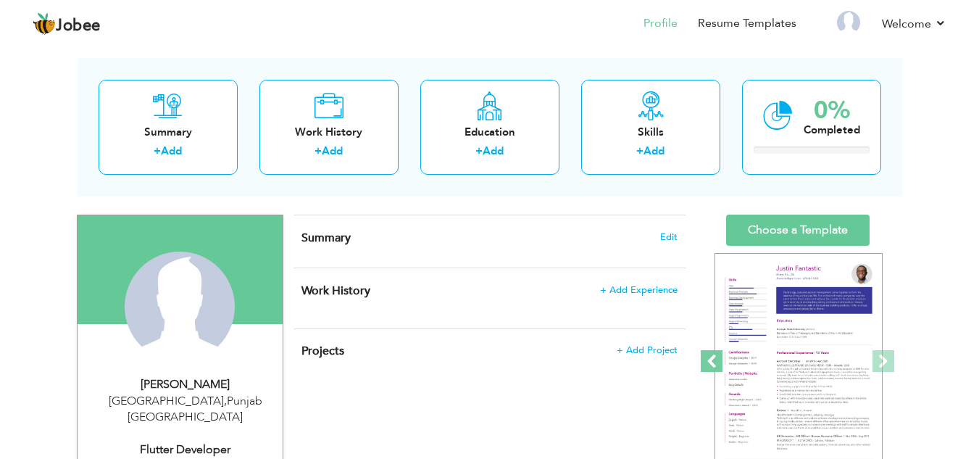
click at [718, 356] on span at bounding box center [711, 361] width 22 height 22
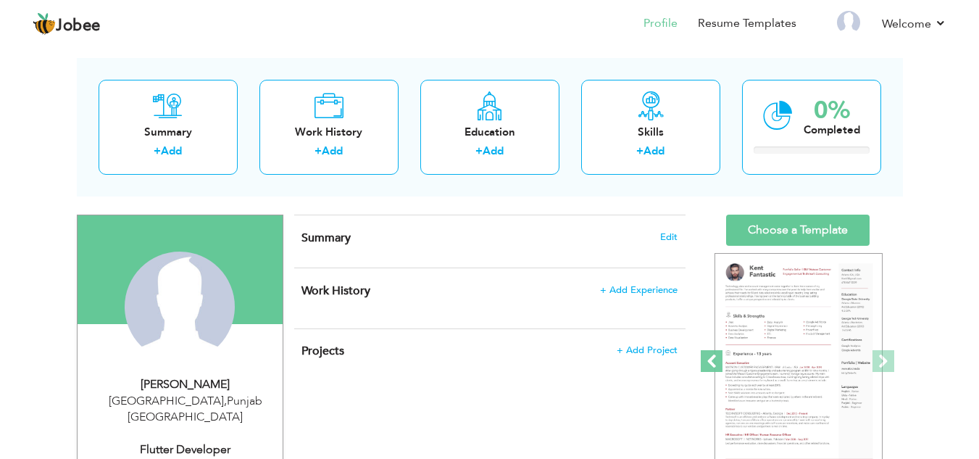
click at [718, 356] on span at bounding box center [711, 361] width 22 height 22
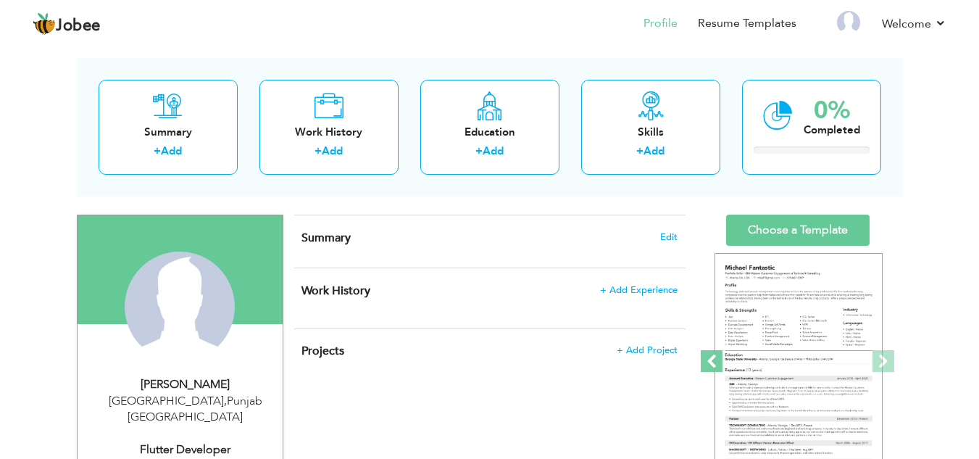
click at [718, 356] on span at bounding box center [711, 361] width 22 height 22
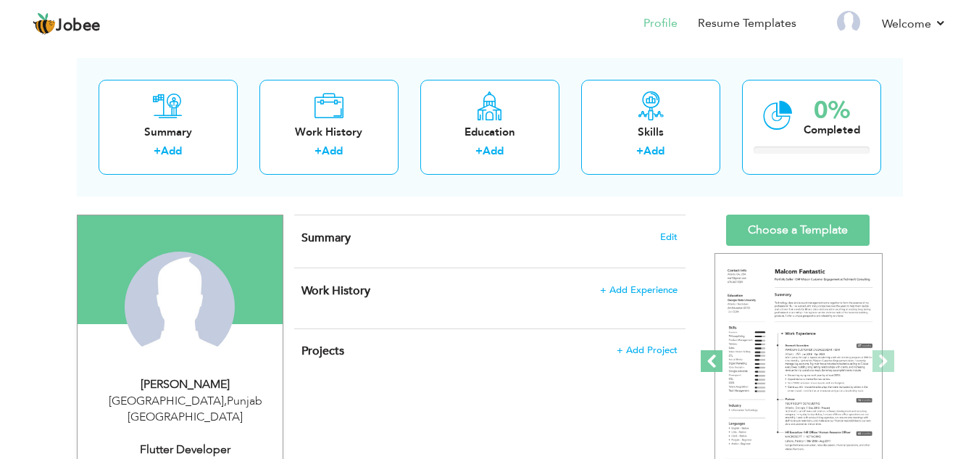
click at [718, 356] on span at bounding box center [711, 361] width 22 height 22
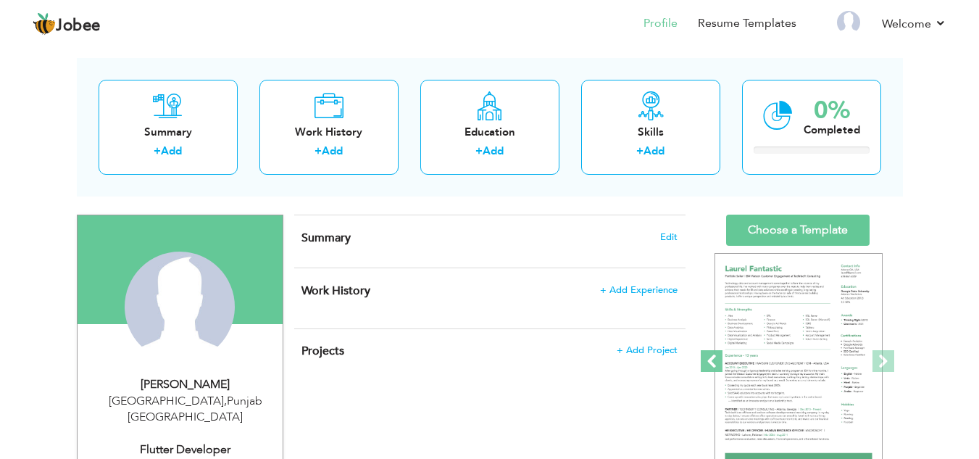
click at [718, 356] on span at bounding box center [711, 361] width 22 height 22
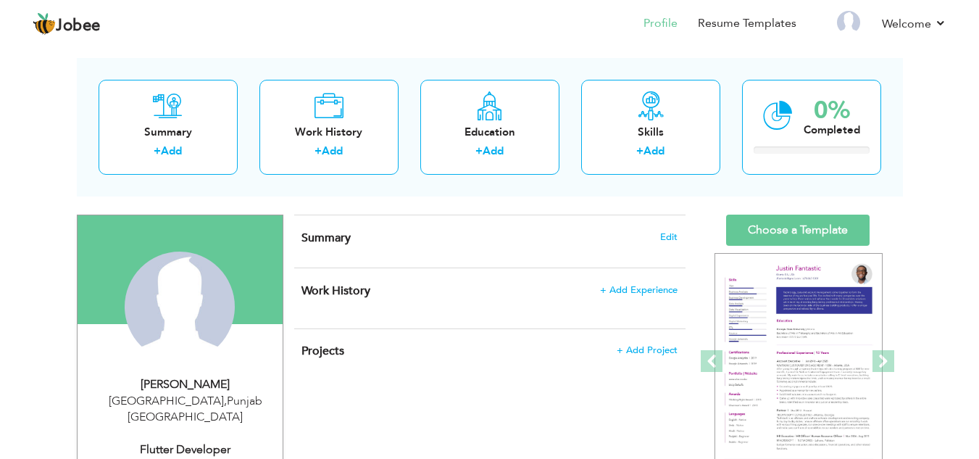
drag, startPoint x: 718, startPoint y: 356, endPoint x: 870, endPoint y: 340, distance: 152.9
click at [870, 340] on div "‹ › Previous Next" at bounding box center [797, 362] width 181 height 232
click at [818, 233] on link "Choose a Template" at bounding box center [797, 229] width 143 height 31
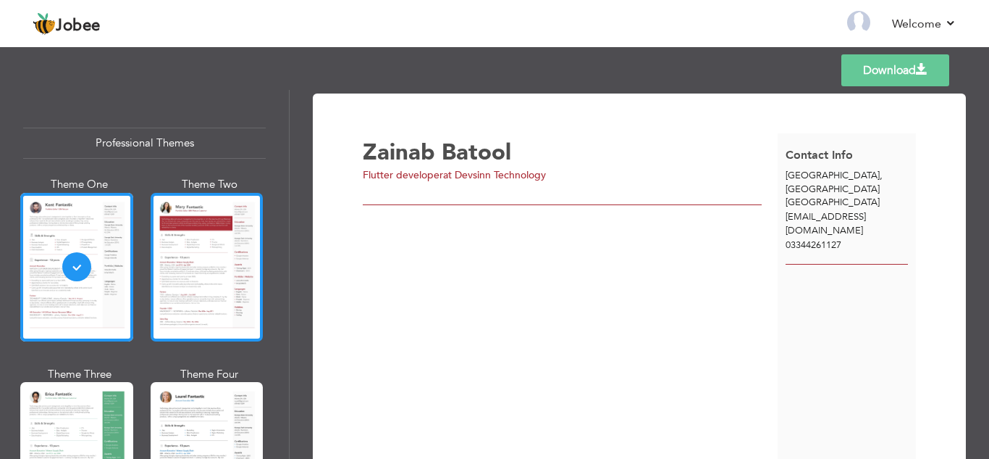
click at [214, 288] on div at bounding box center [207, 267] width 113 height 148
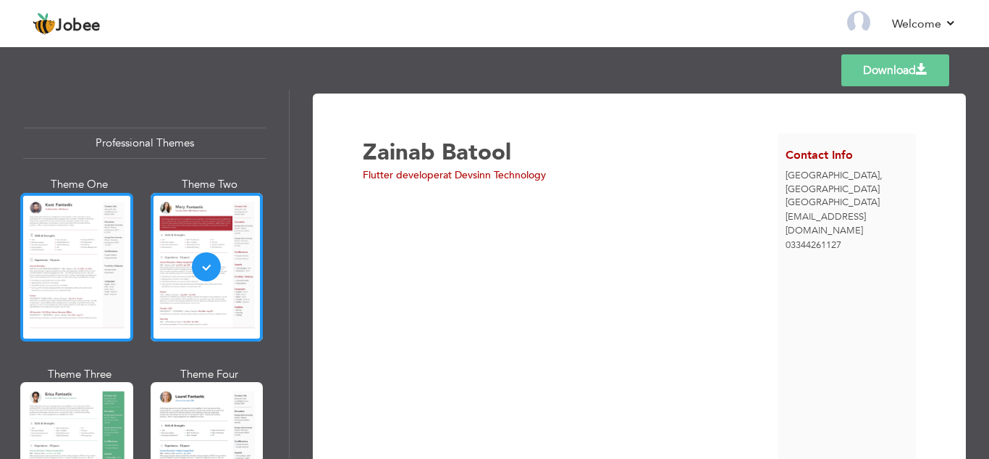
click at [39, 267] on div at bounding box center [76, 267] width 113 height 148
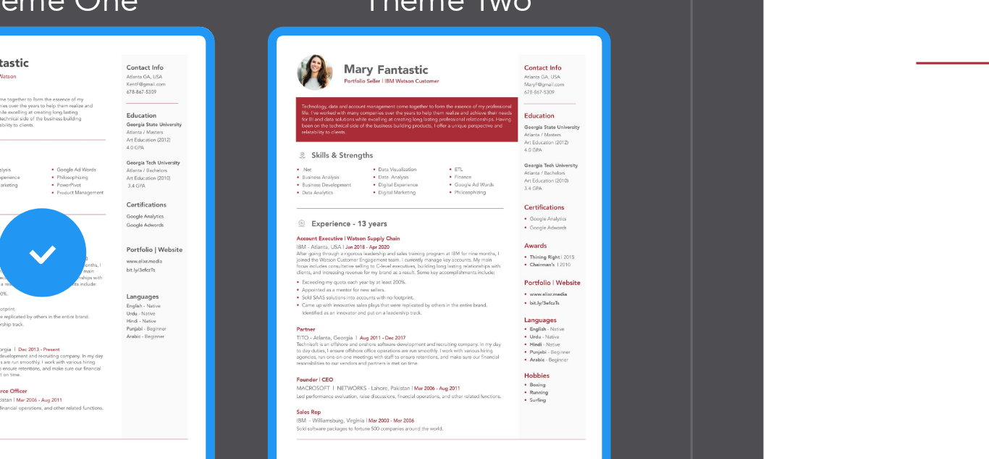
click at [174, 267] on div at bounding box center [207, 267] width 113 height 148
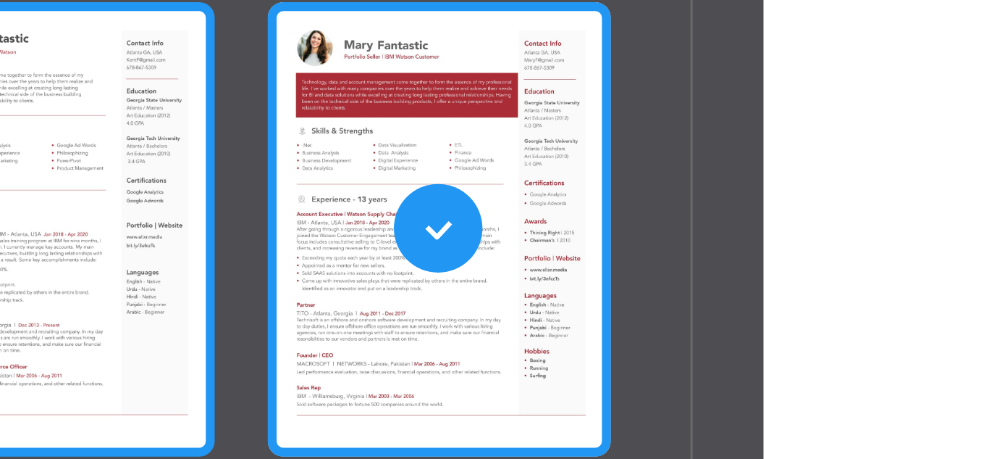
click at [117, 273] on div at bounding box center [76, 267] width 113 height 148
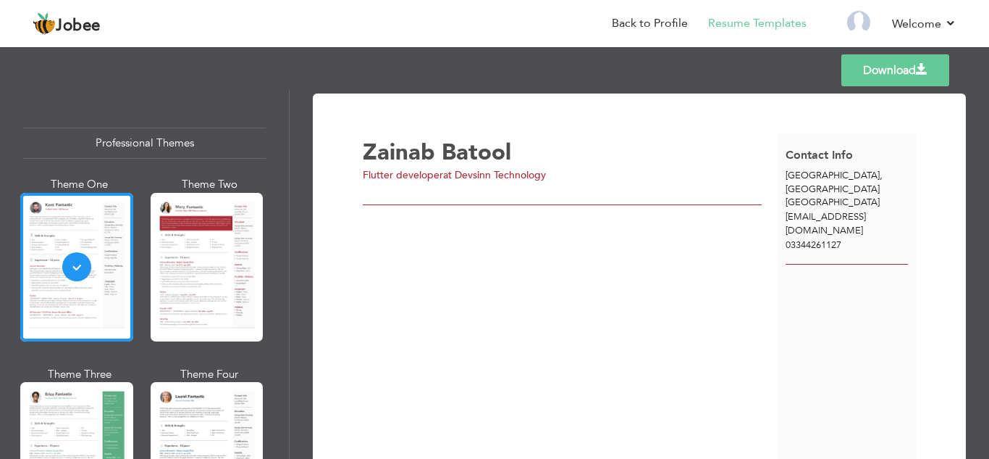
click at [143, 146] on div "Professional Themes" at bounding box center [144, 142] width 243 height 31
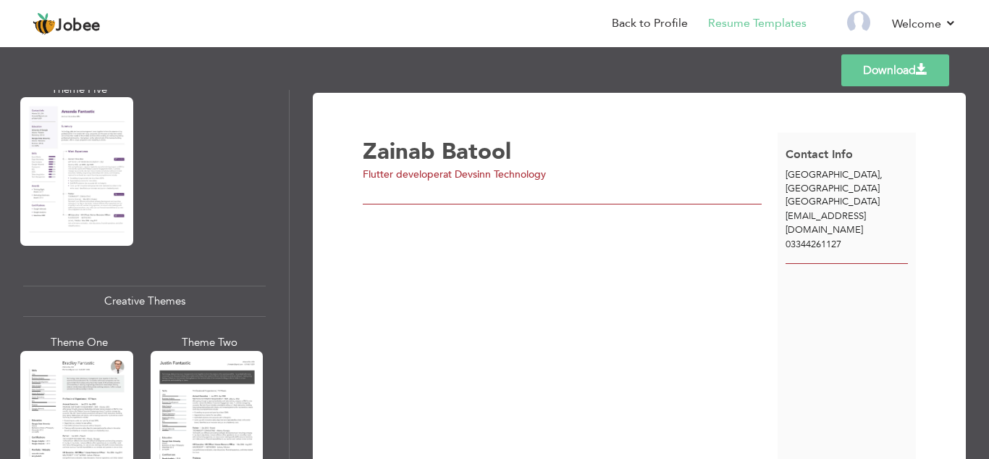
scroll to position [2082, 0]
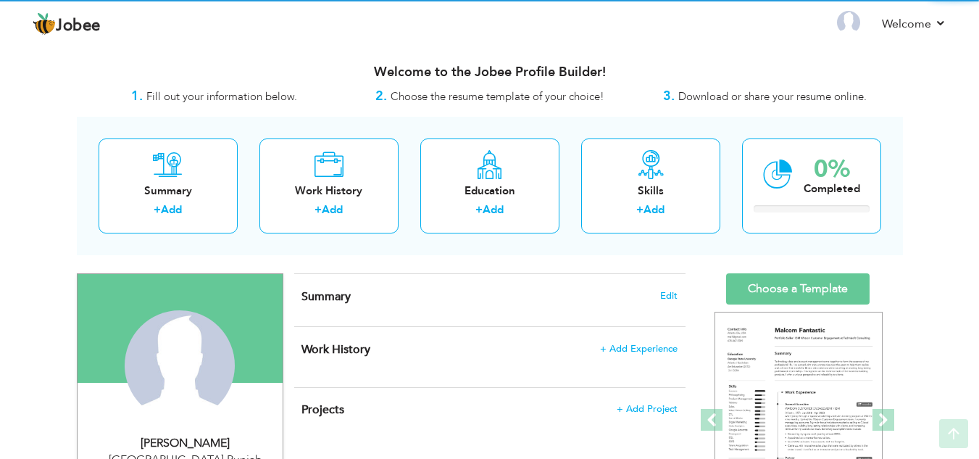
scroll to position [1, 0]
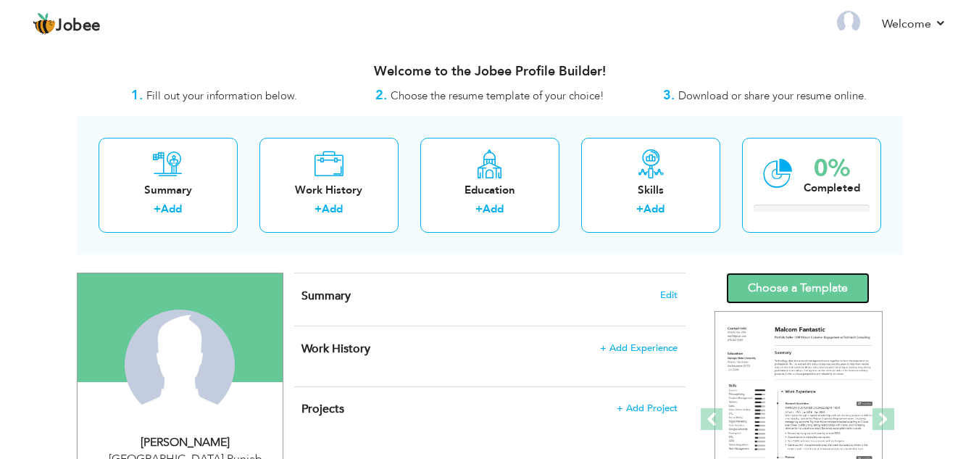
click at [815, 292] on link "Choose a Template" at bounding box center [797, 287] width 143 height 31
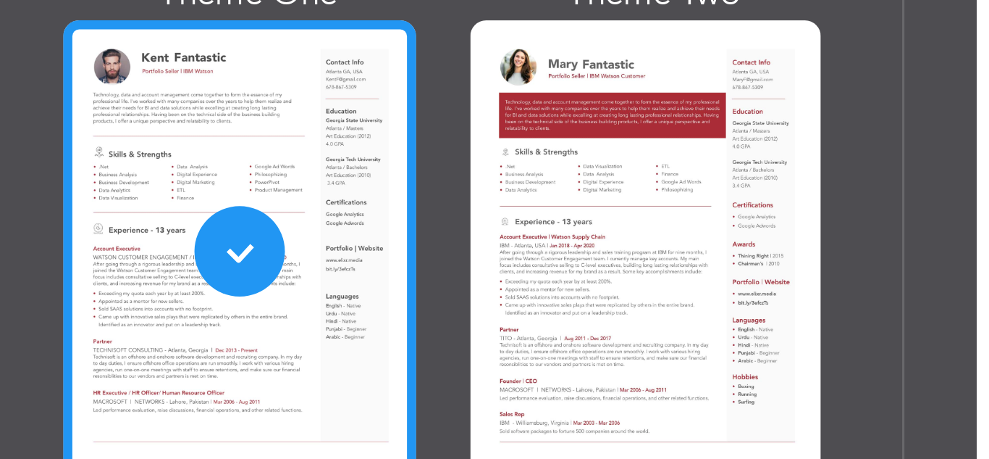
scroll to position [14, 0]
